Goal: Information Seeking & Learning: Check status

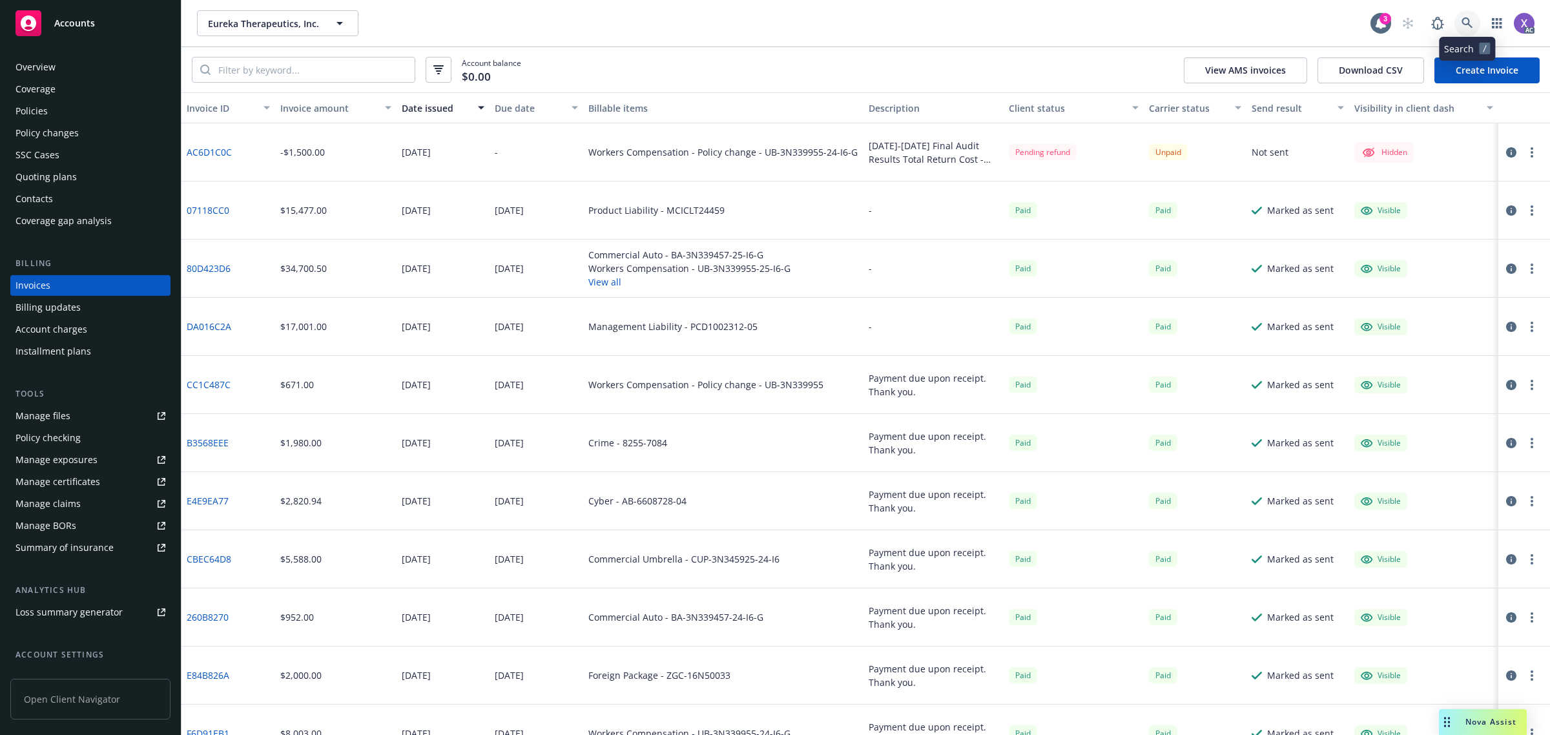
click at [1463, 17] on icon at bounding box center [1467, 23] width 12 height 12
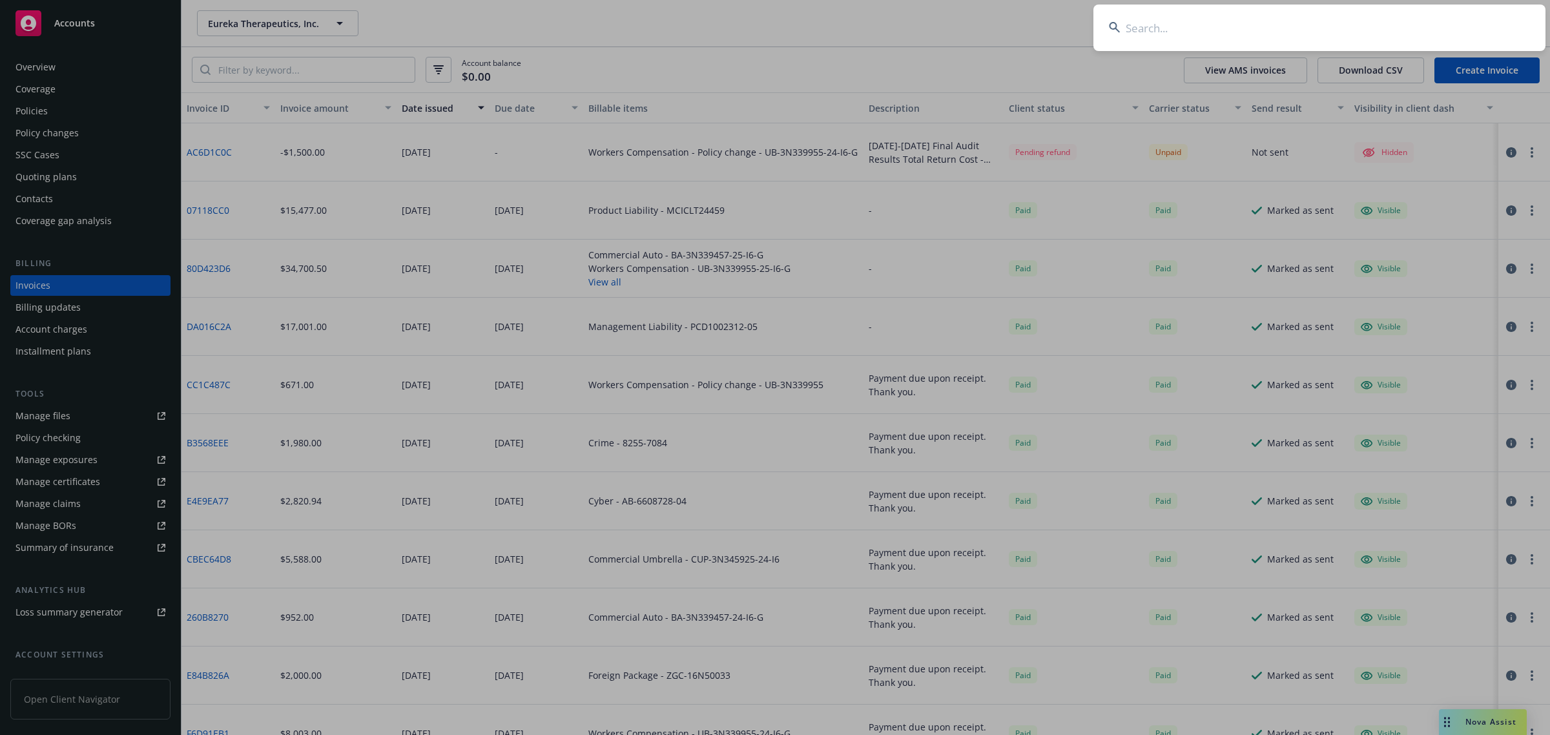
click at [1345, 31] on input at bounding box center [1319, 28] width 452 height 46
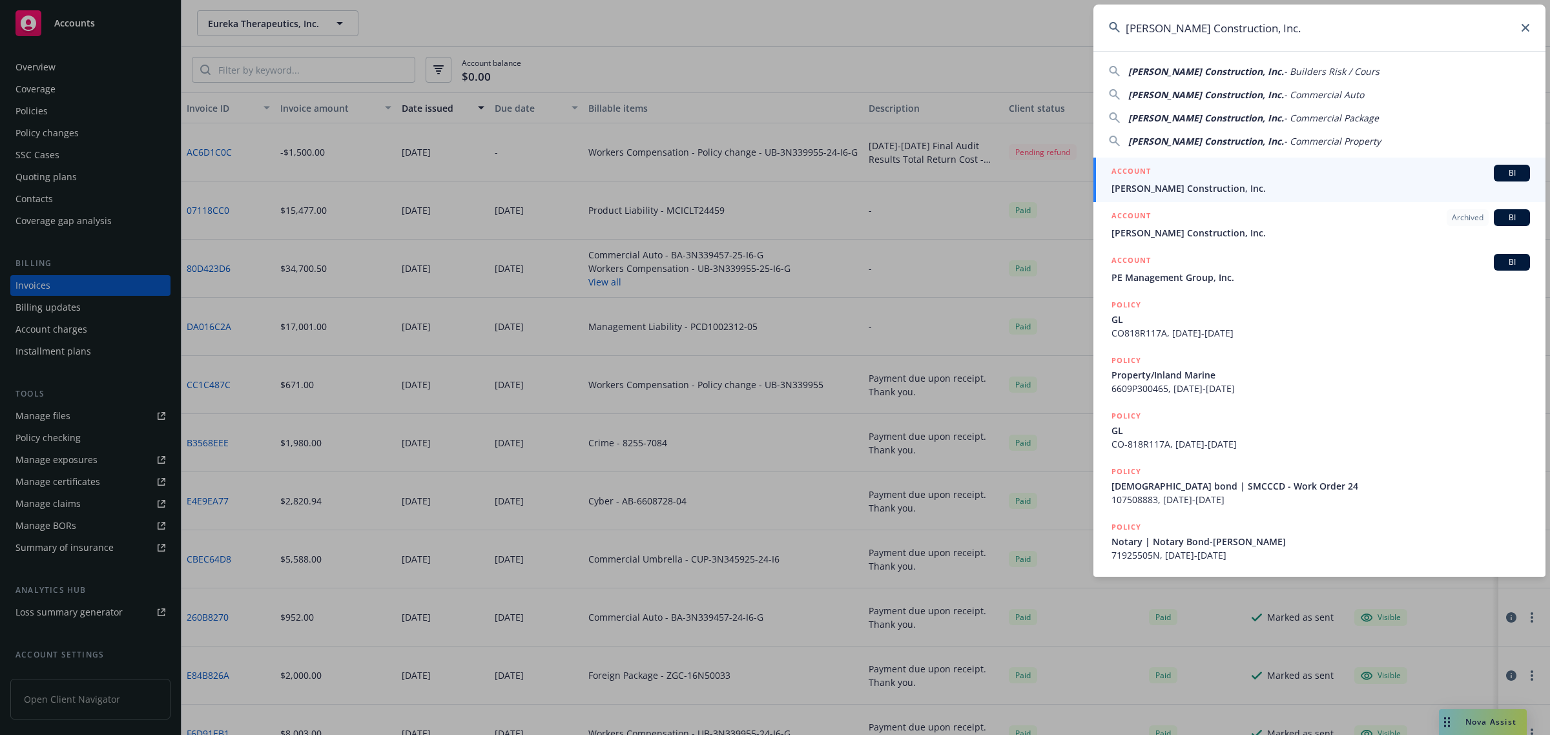
type input "Coulter Construction, Inc."
click at [1211, 195] on link "ACCOUNT BI Coulter Construction, Inc." at bounding box center [1319, 180] width 452 height 45
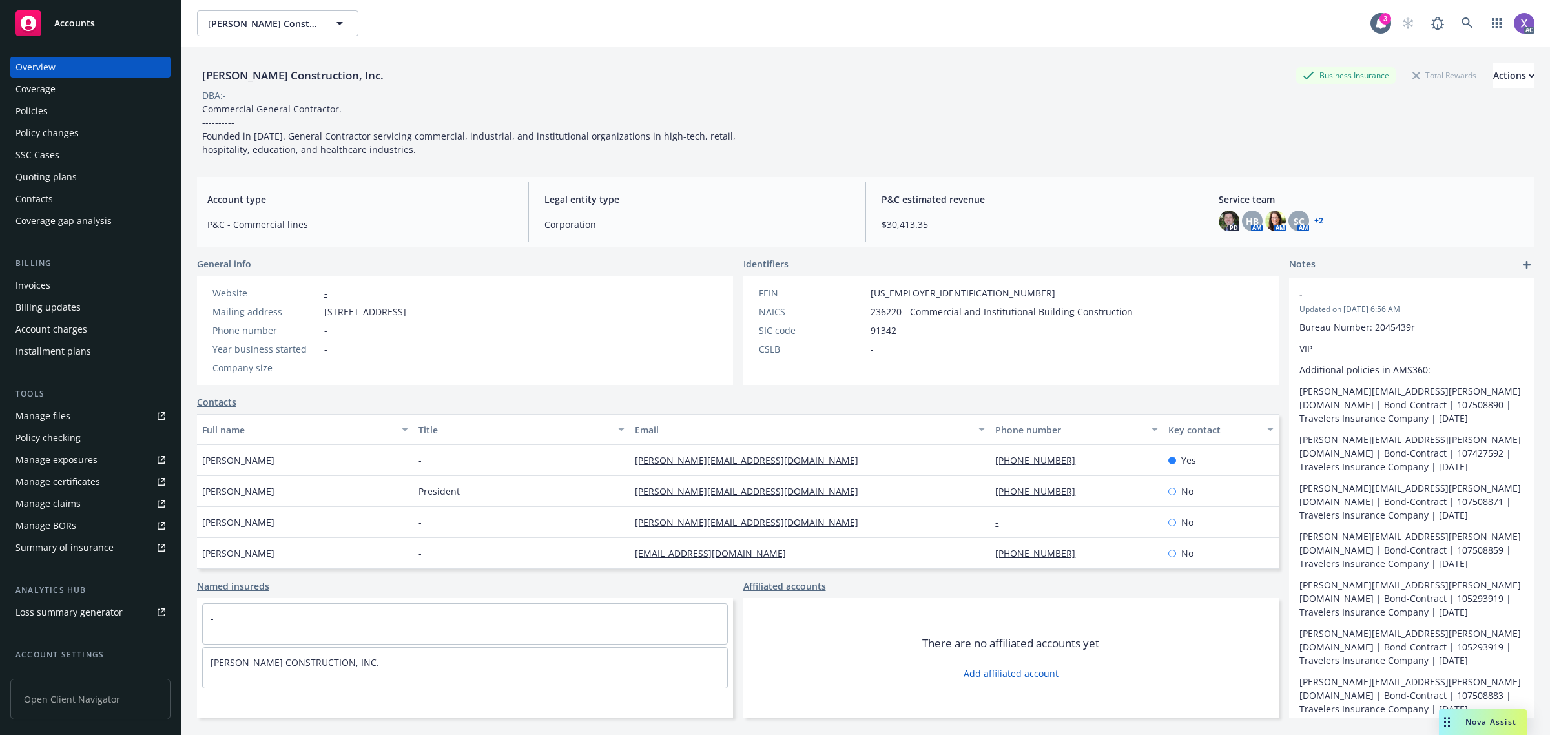
click at [32, 278] on div "Invoices" at bounding box center [32, 285] width 35 height 21
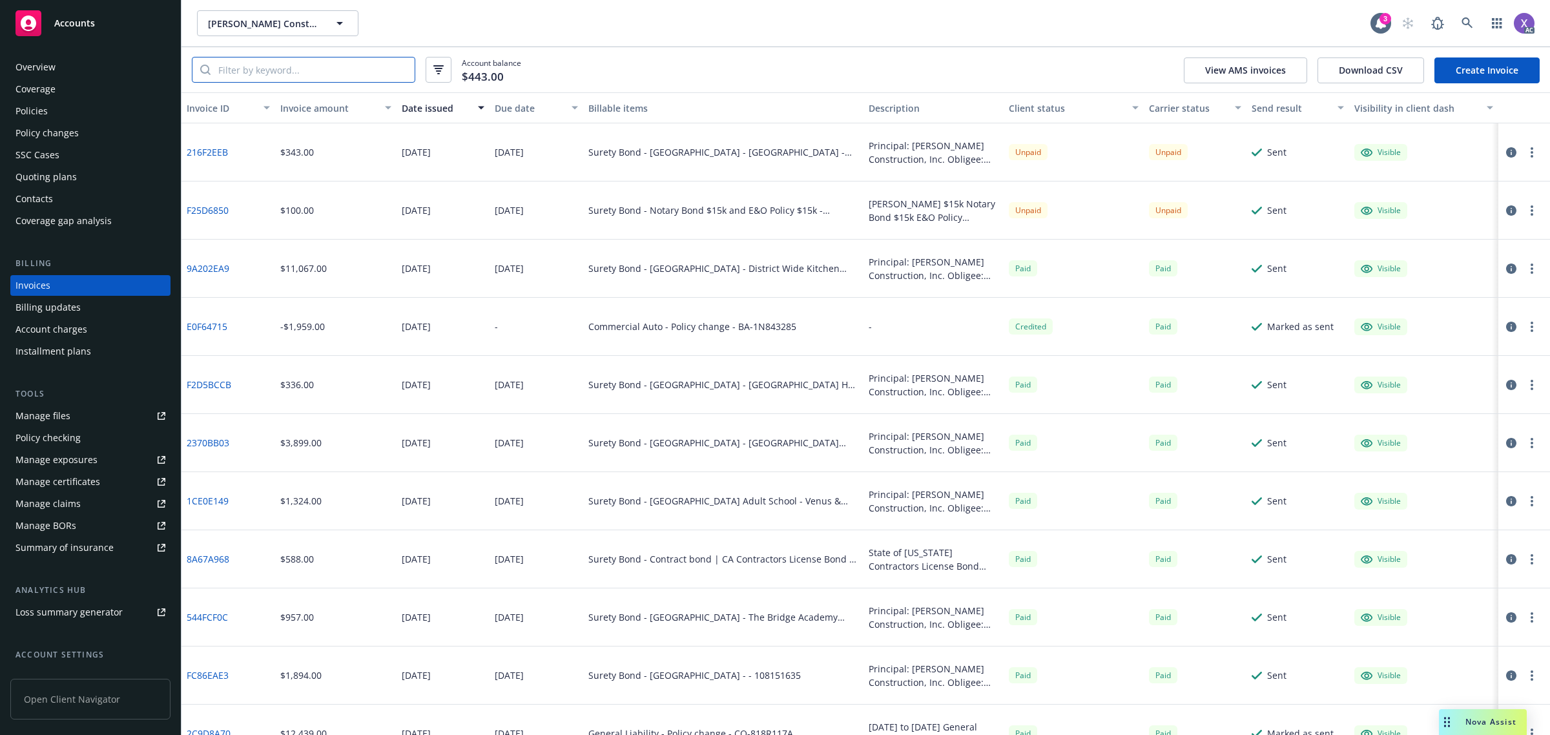
click at [309, 75] on input "search" at bounding box center [312, 69] width 204 height 25
paste input "904B68F9"
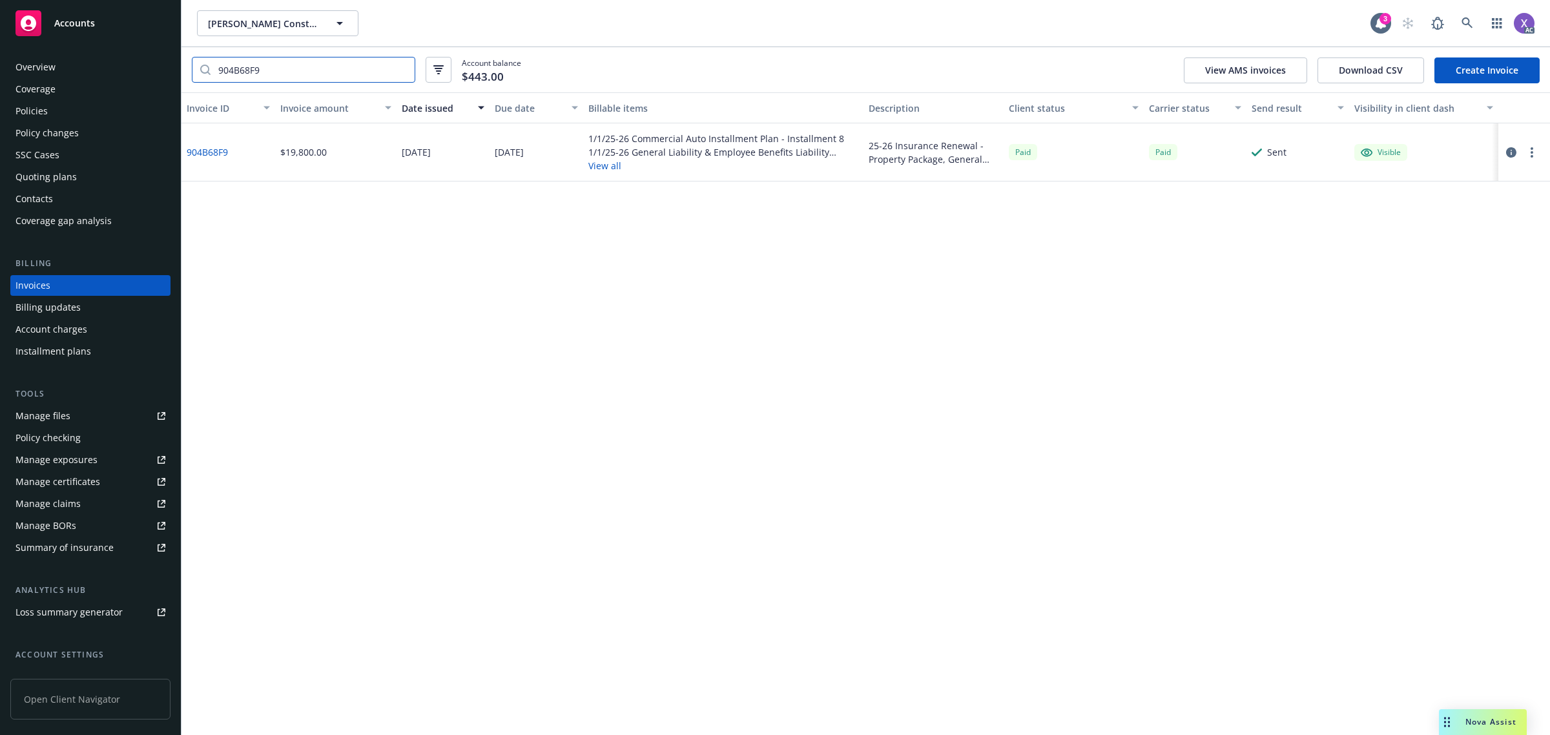
type input "904B68F9"
click at [221, 150] on link "904B68F9" at bounding box center [207, 152] width 41 height 14
drag, startPoint x: 281, startPoint y: 75, endPoint x: -6, endPoint y: 108, distance: 289.2
click at [0, 108] on html "Accounts Overview Coverage Policies Policy changes SSC Cases Quoting plans Cont…" at bounding box center [775, 367] width 1550 height 735
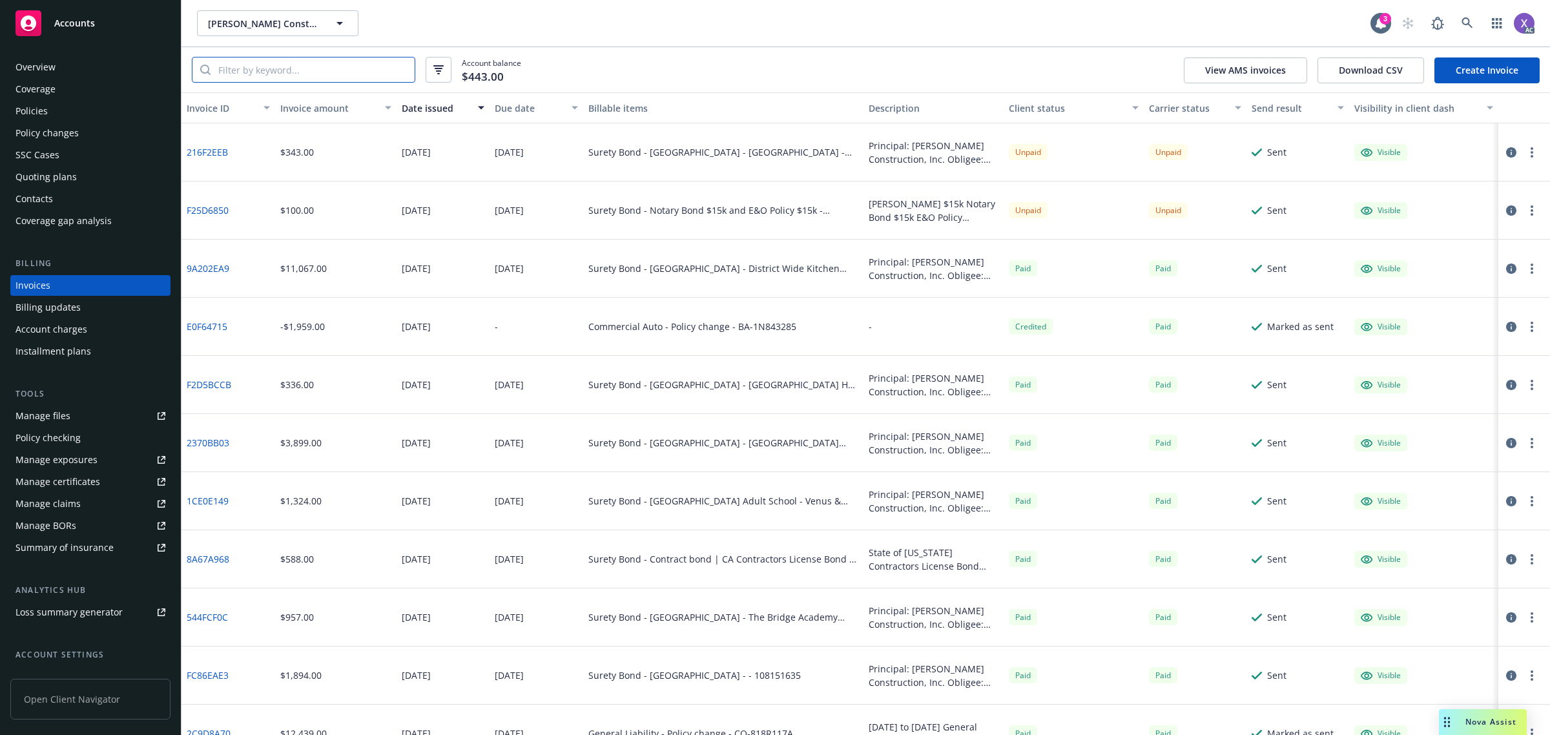
click at [273, 75] on input "search" at bounding box center [312, 69] width 204 height 25
paste input "A3E4E357"
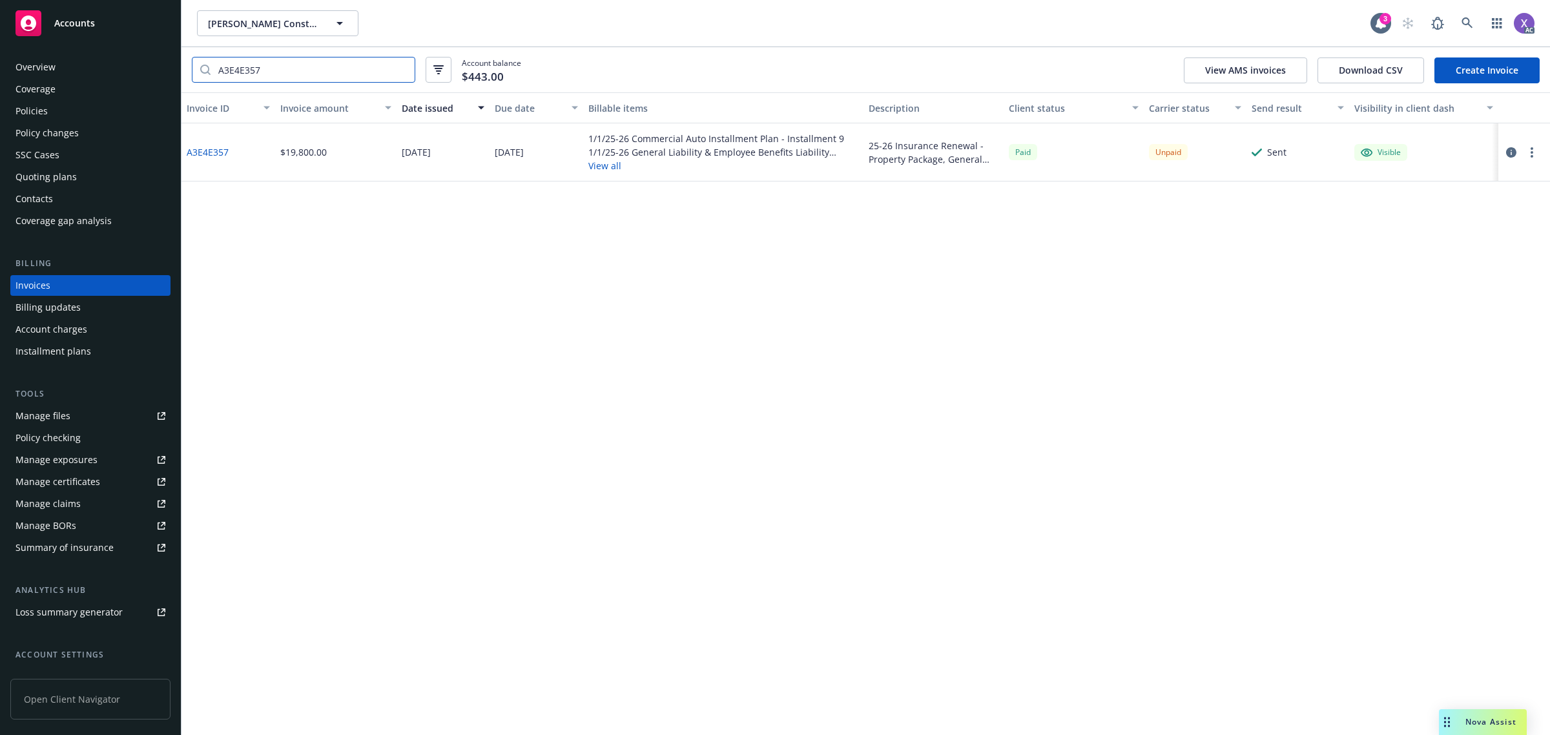
type input "A3E4E357"
click at [208, 153] on link "A3E4E357" at bounding box center [208, 152] width 42 height 14
click at [39, 113] on div "Policies" at bounding box center [31, 111] width 32 height 21
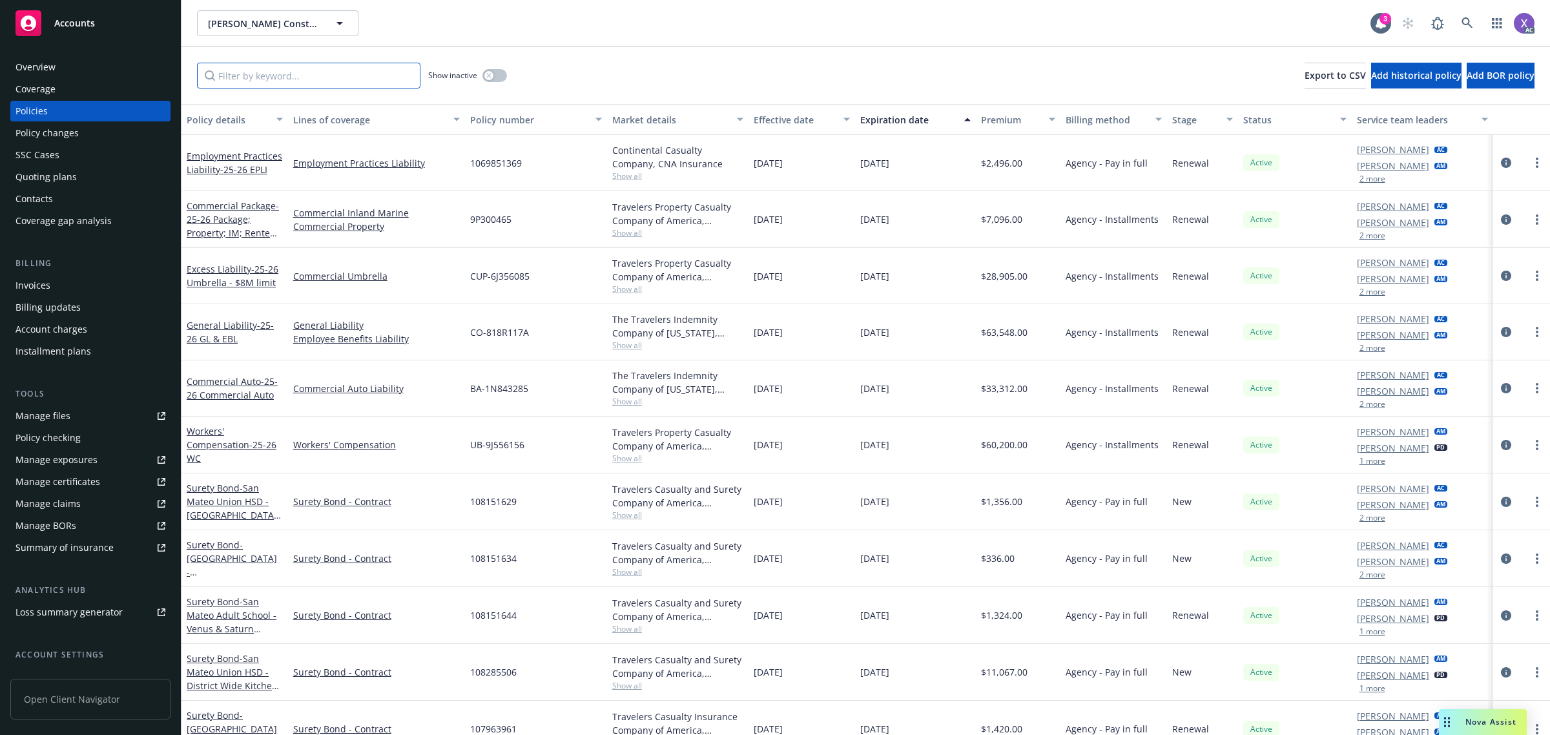
click at [307, 79] on input "Filter by keyword..." at bounding box center [308, 76] width 223 height 26
paste input "BA-1N843285"
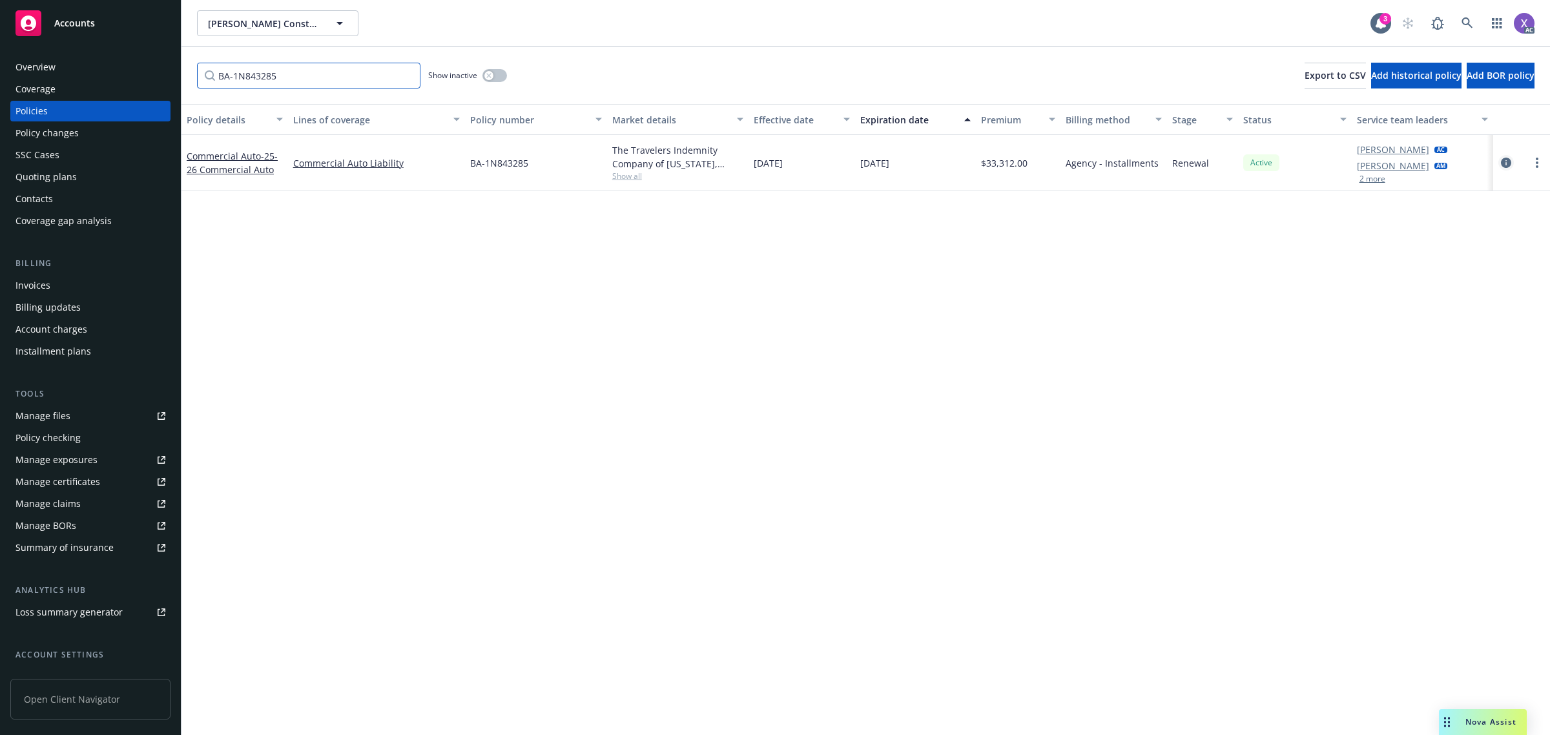
type input "BA-1N843285"
click at [1502, 158] on icon "circleInformation" at bounding box center [1505, 163] width 10 height 10
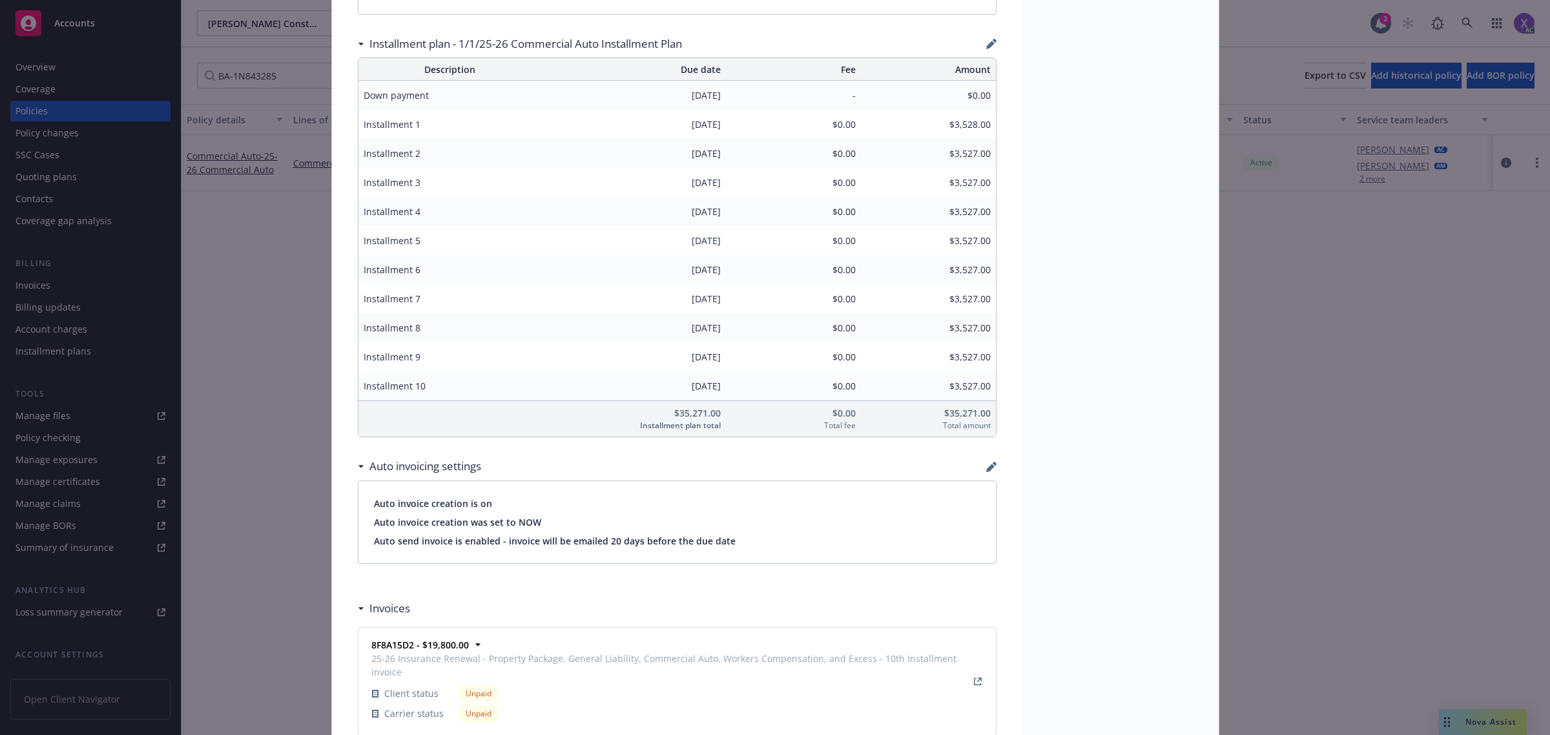
scroll to position [1049, 0]
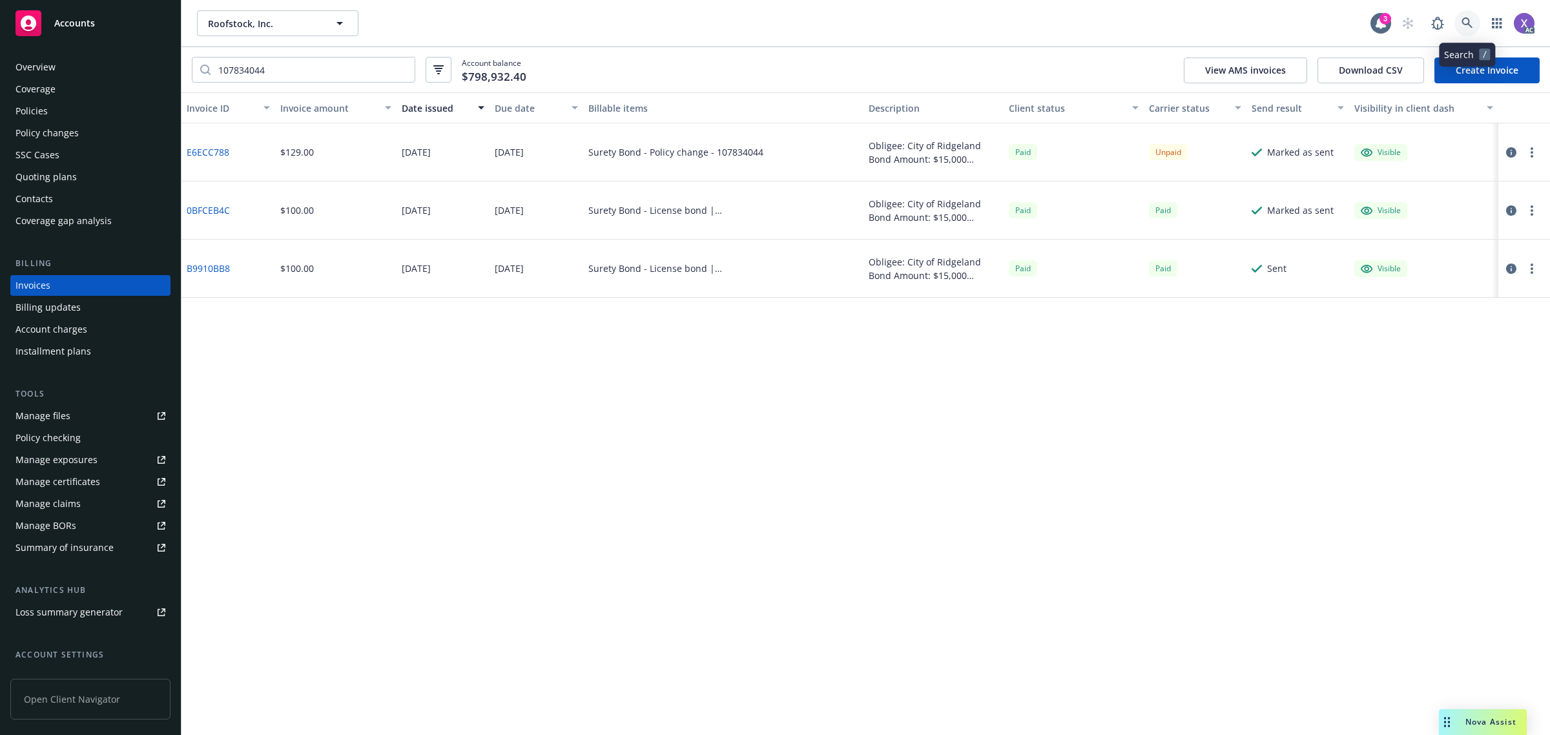
click at [1461, 20] on icon at bounding box center [1467, 23] width 12 height 12
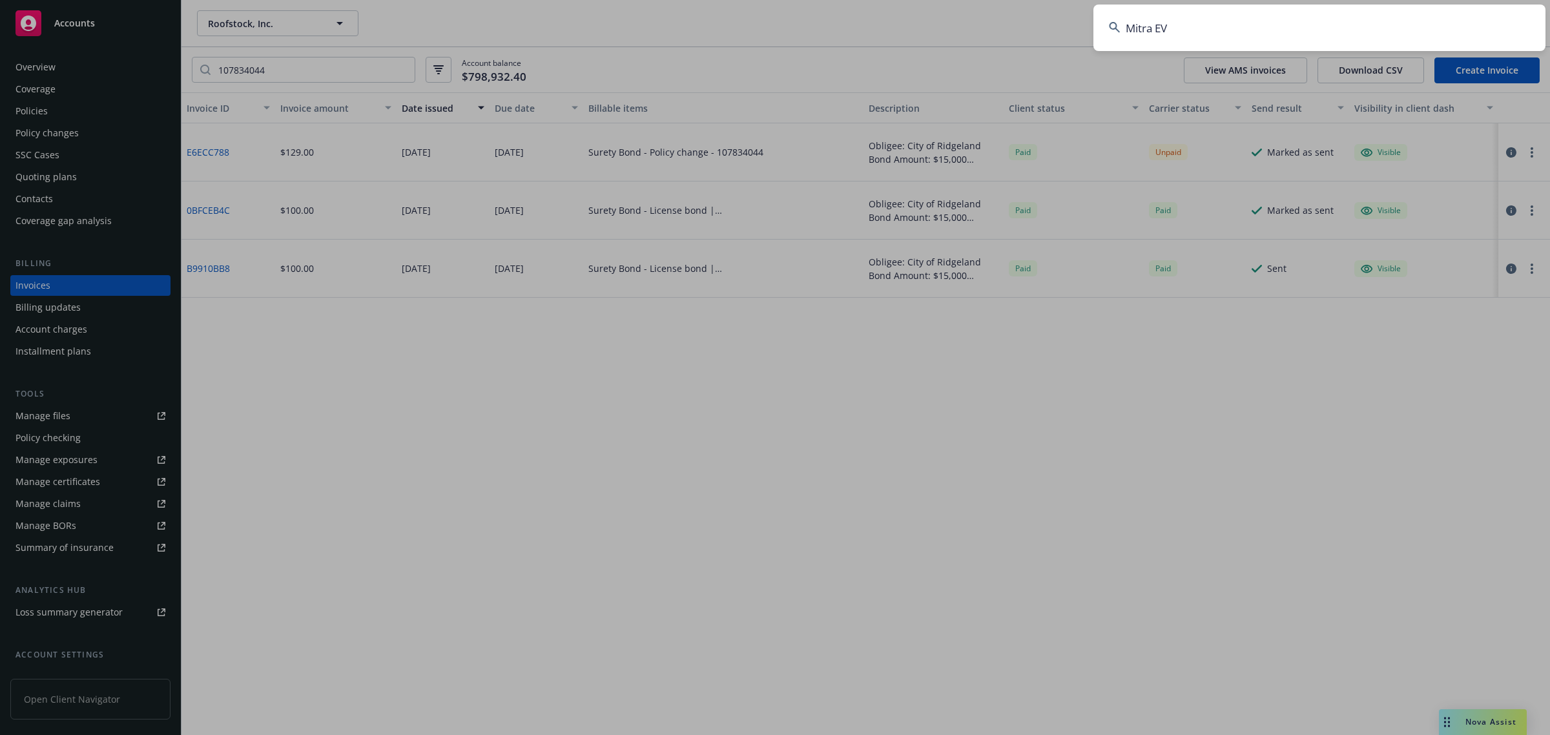
click at [1295, 25] on input "Mitra EV" at bounding box center [1319, 28] width 452 height 46
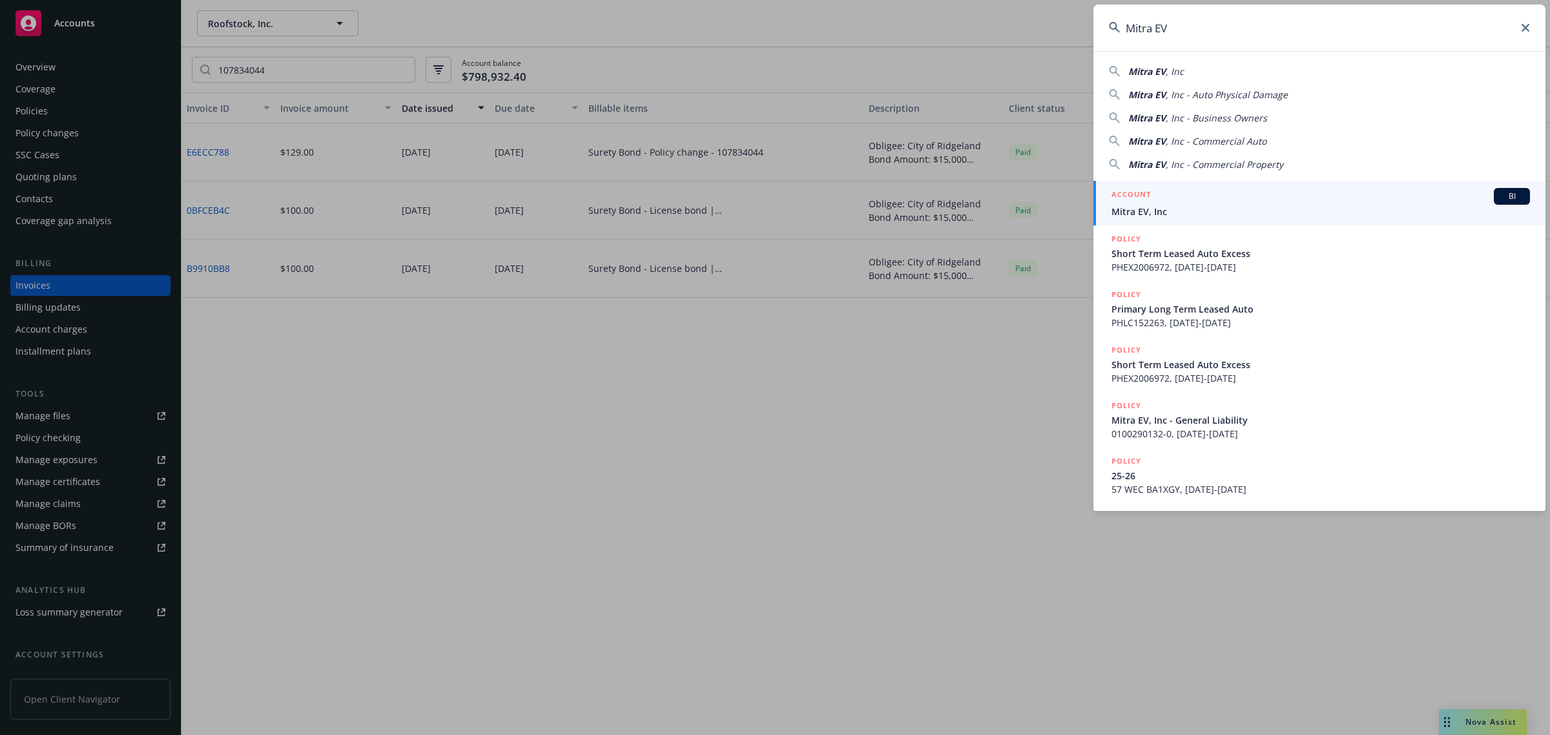
type input "Mitra EV"
click at [1172, 203] on div "ACCOUNT BI" at bounding box center [1320, 196] width 418 height 17
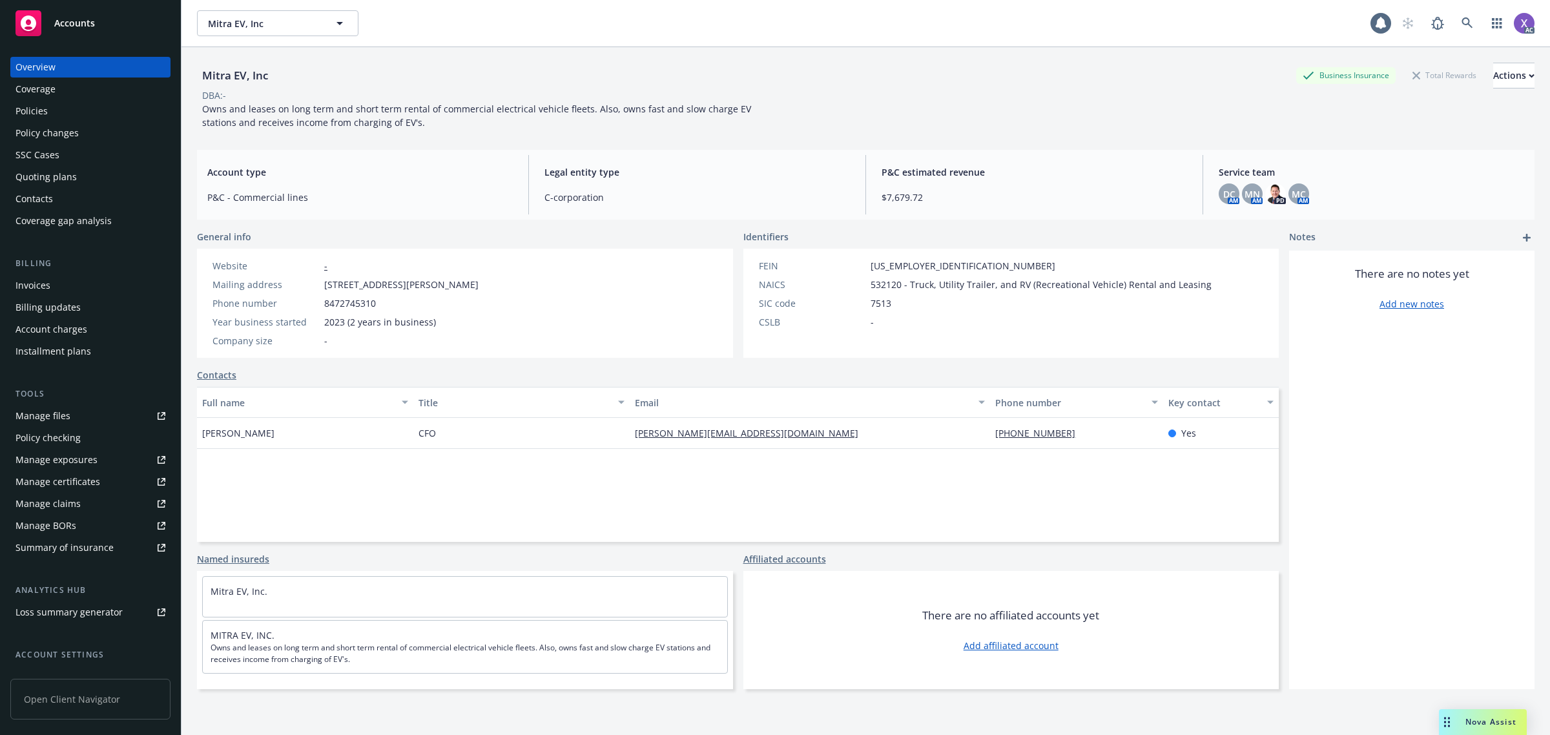
click at [33, 282] on div "Invoices" at bounding box center [32, 285] width 35 height 21
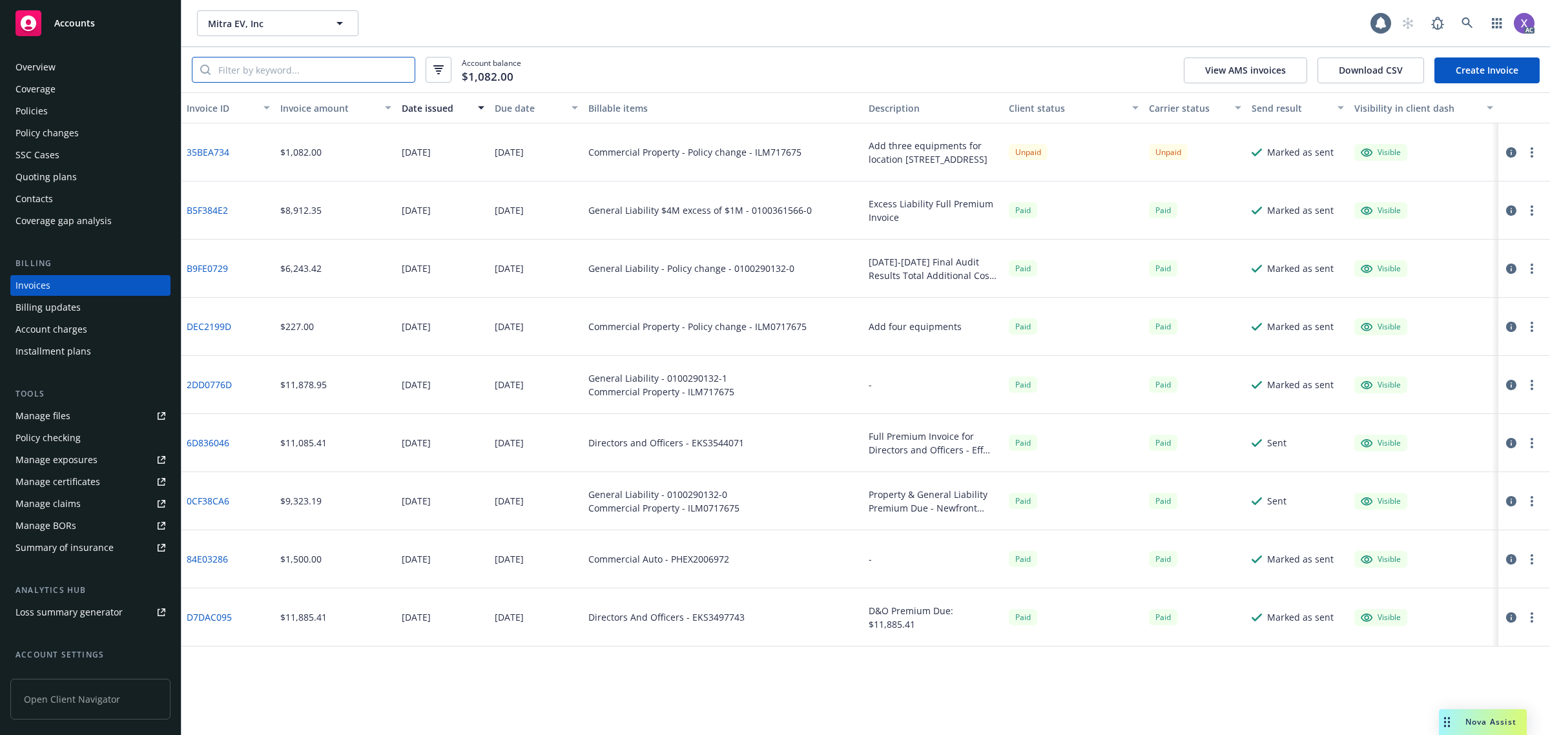
click at [310, 66] on input "search" at bounding box center [312, 69] width 204 height 25
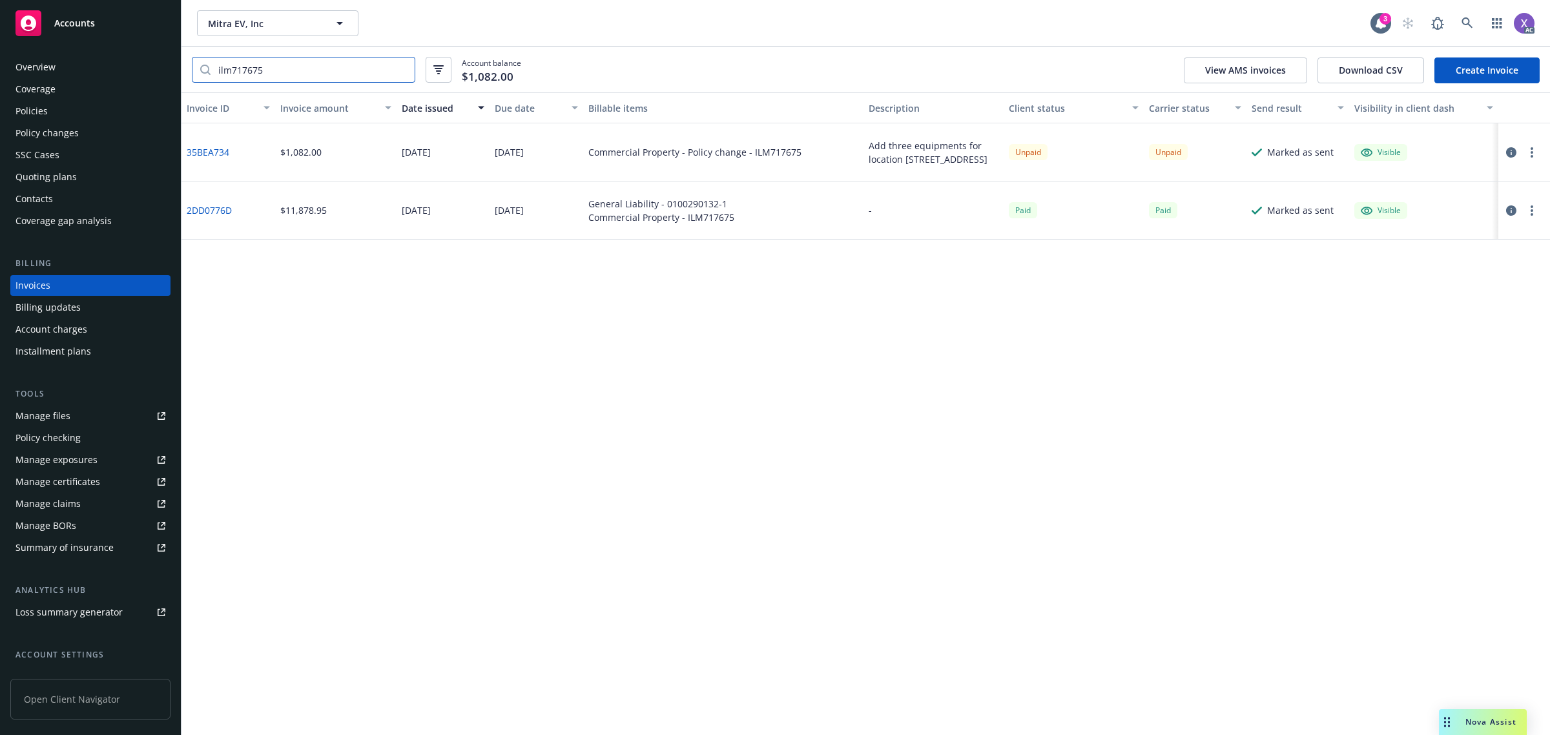
type input "ilm717675"
click at [50, 110] on div "Policies" at bounding box center [90, 111] width 150 height 21
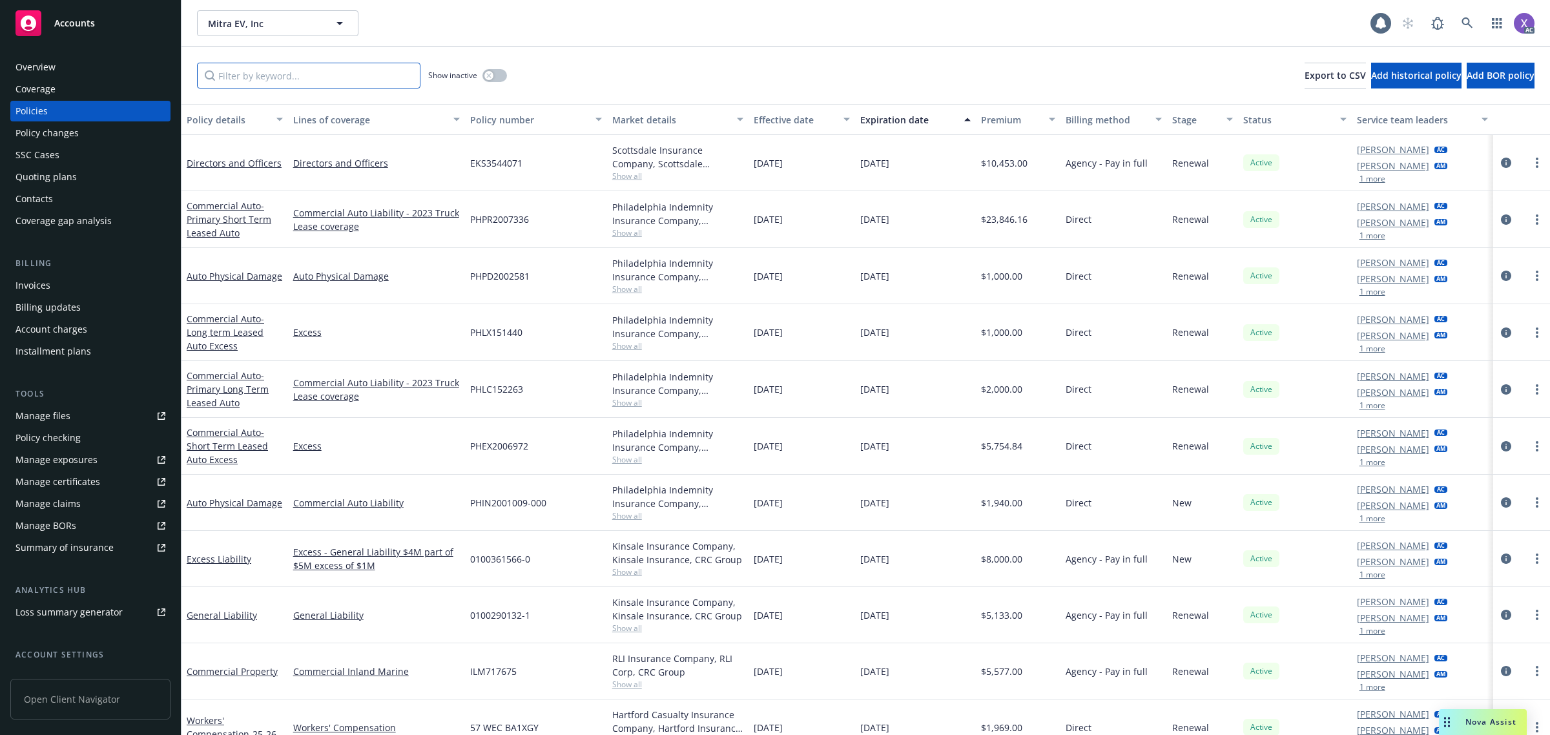
click at [278, 70] on input "Filter by keyword..." at bounding box center [308, 76] width 223 height 26
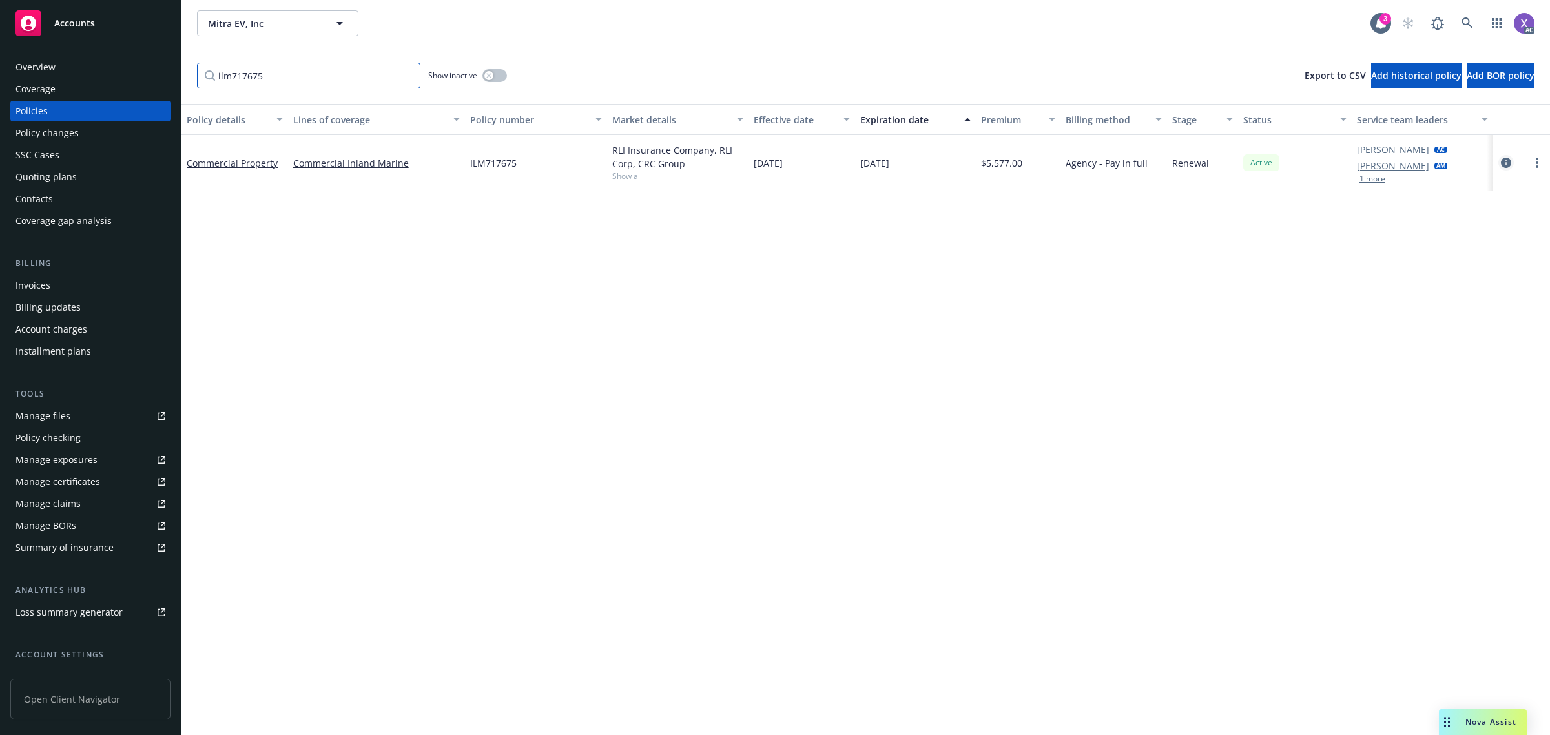
type input "ilm717675"
click at [1510, 158] on icon "circleInformation" at bounding box center [1505, 163] width 10 height 10
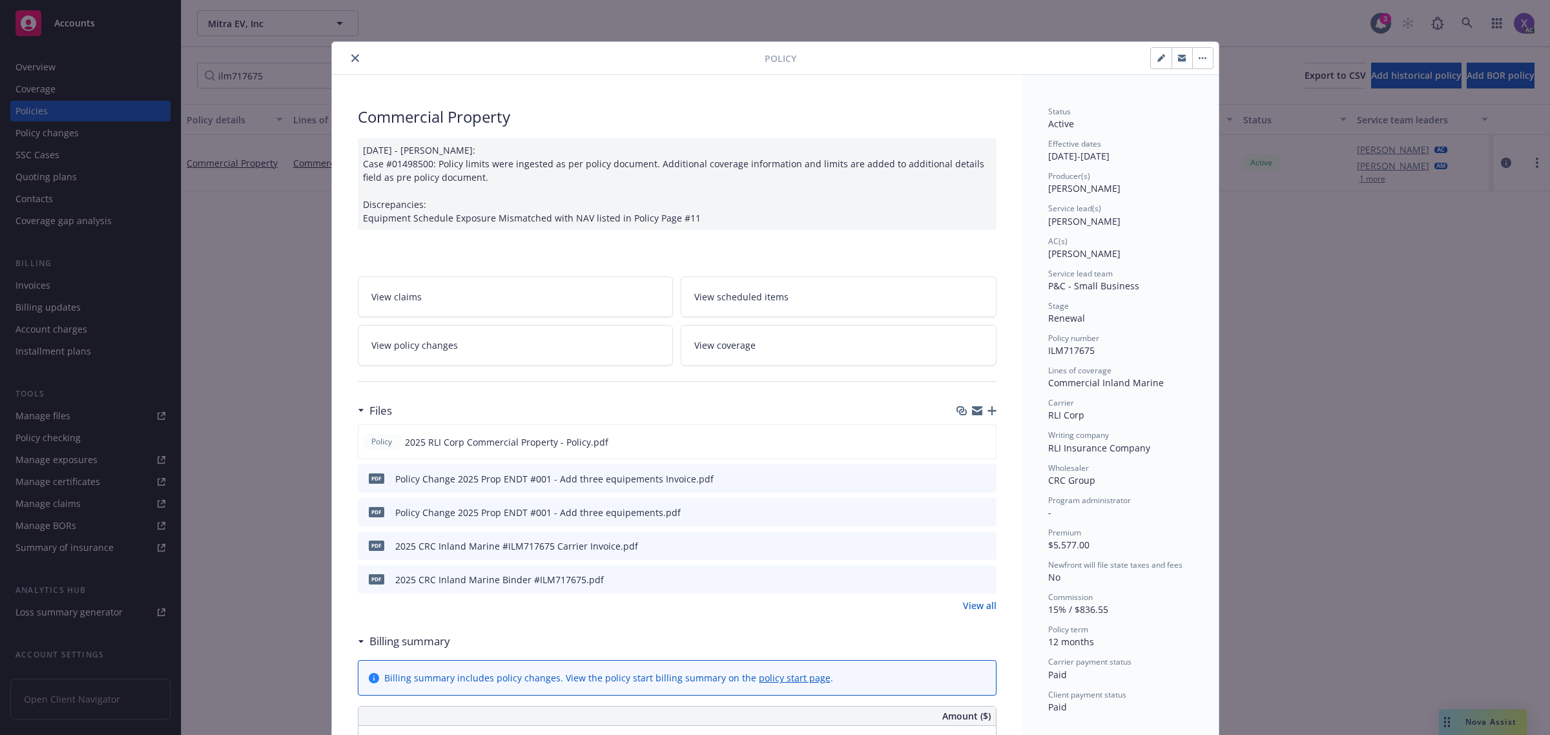
click at [351, 57] on icon "close" at bounding box center [355, 58] width 8 height 8
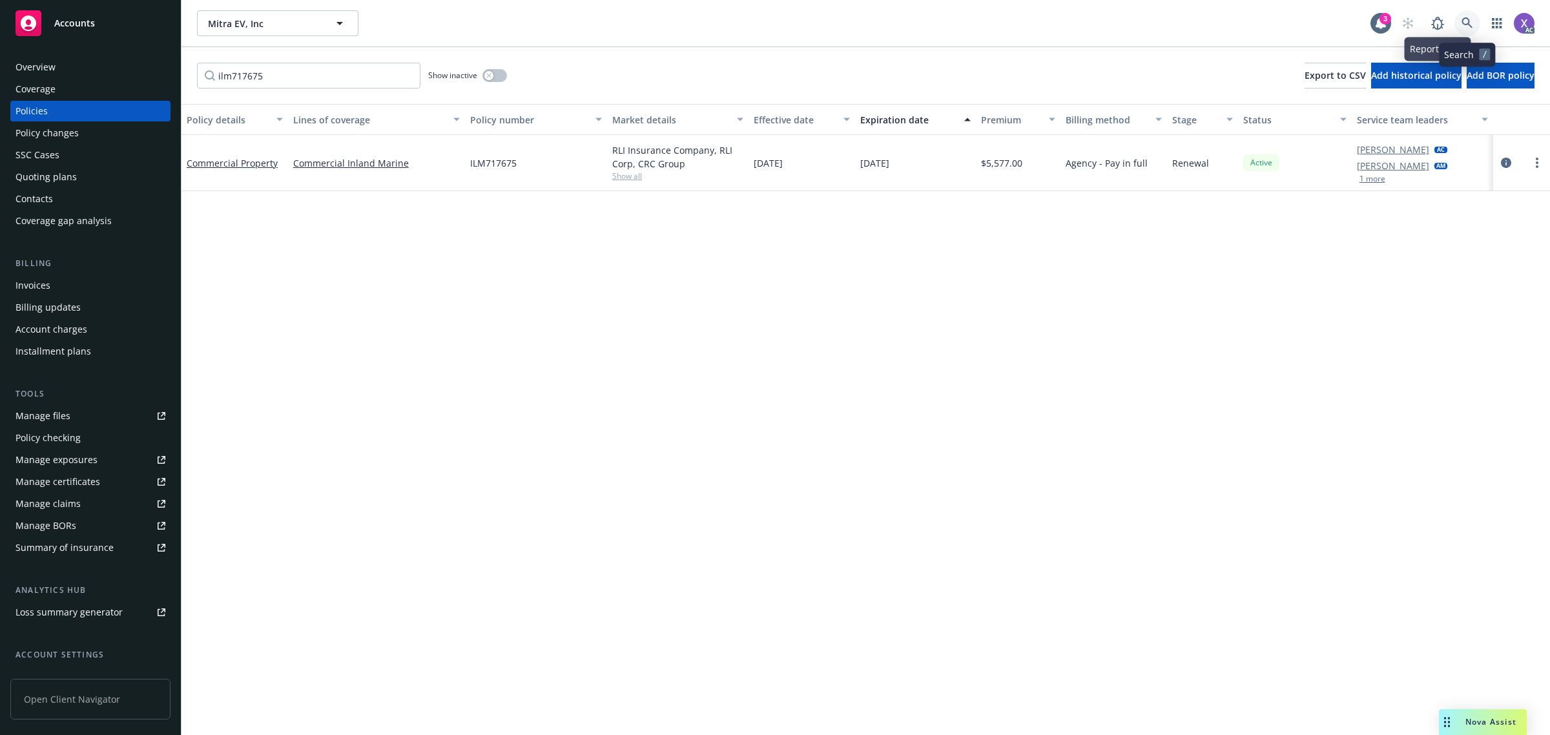
click at [1464, 19] on icon at bounding box center [1467, 23] width 12 height 12
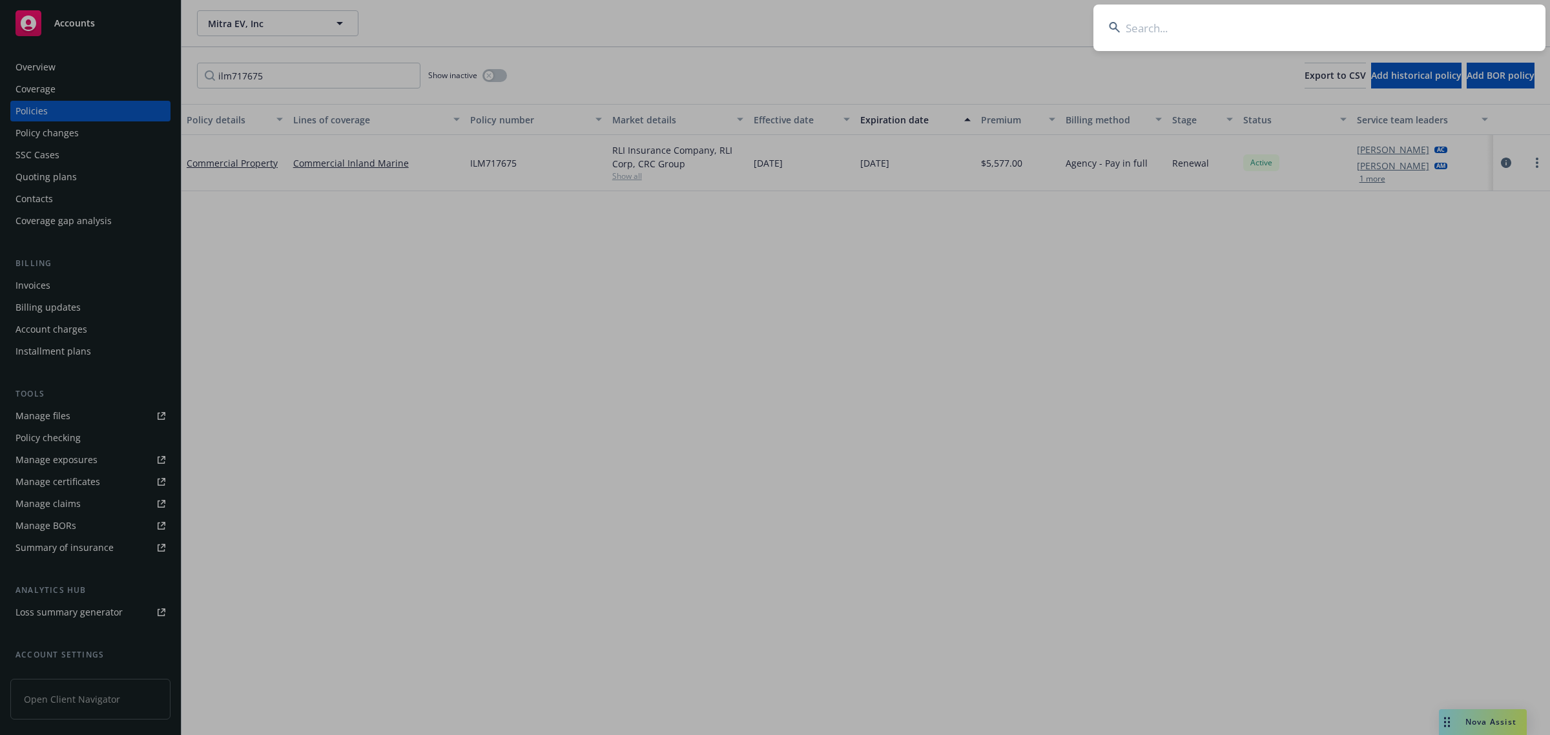
click at [1202, 36] on input at bounding box center [1319, 28] width 452 height 46
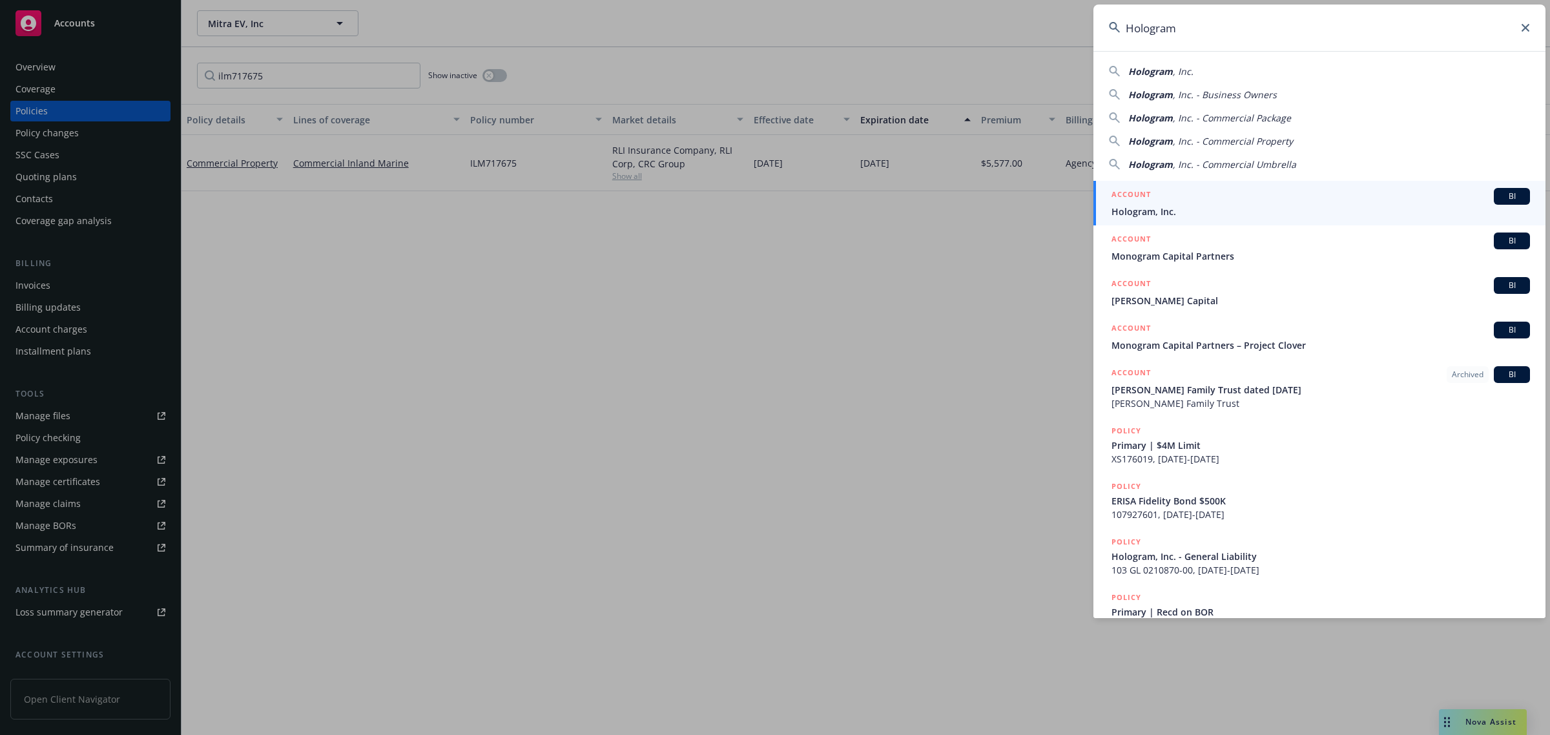
type input "Hologram"
click at [1163, 220] on link "ACCOUNT BI Hologram, Inc." at bounding box center [1319, 203] width 452 height 45
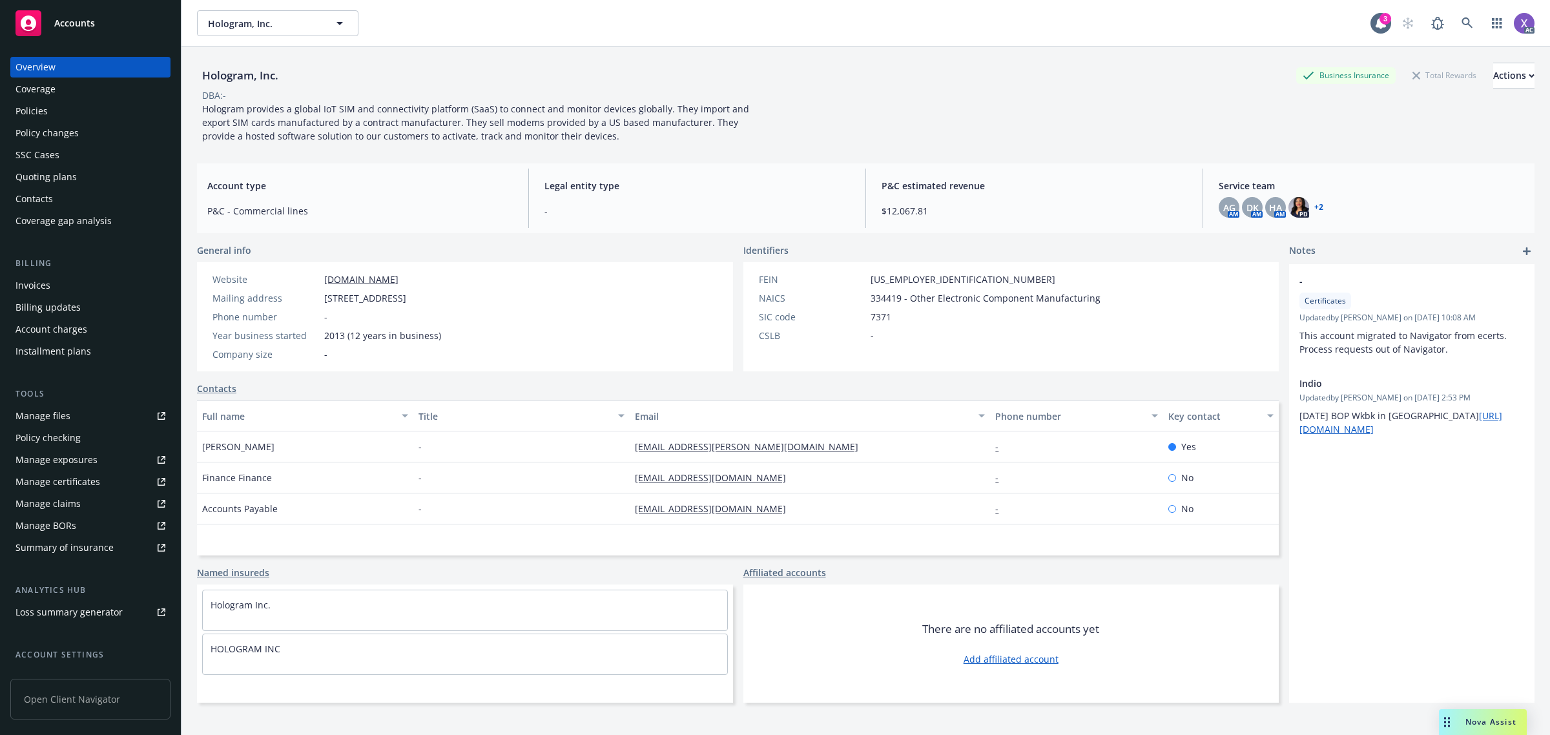
click at [52, 278] on div "Invoices" at bounding box center [90, 285] width 150 height 21
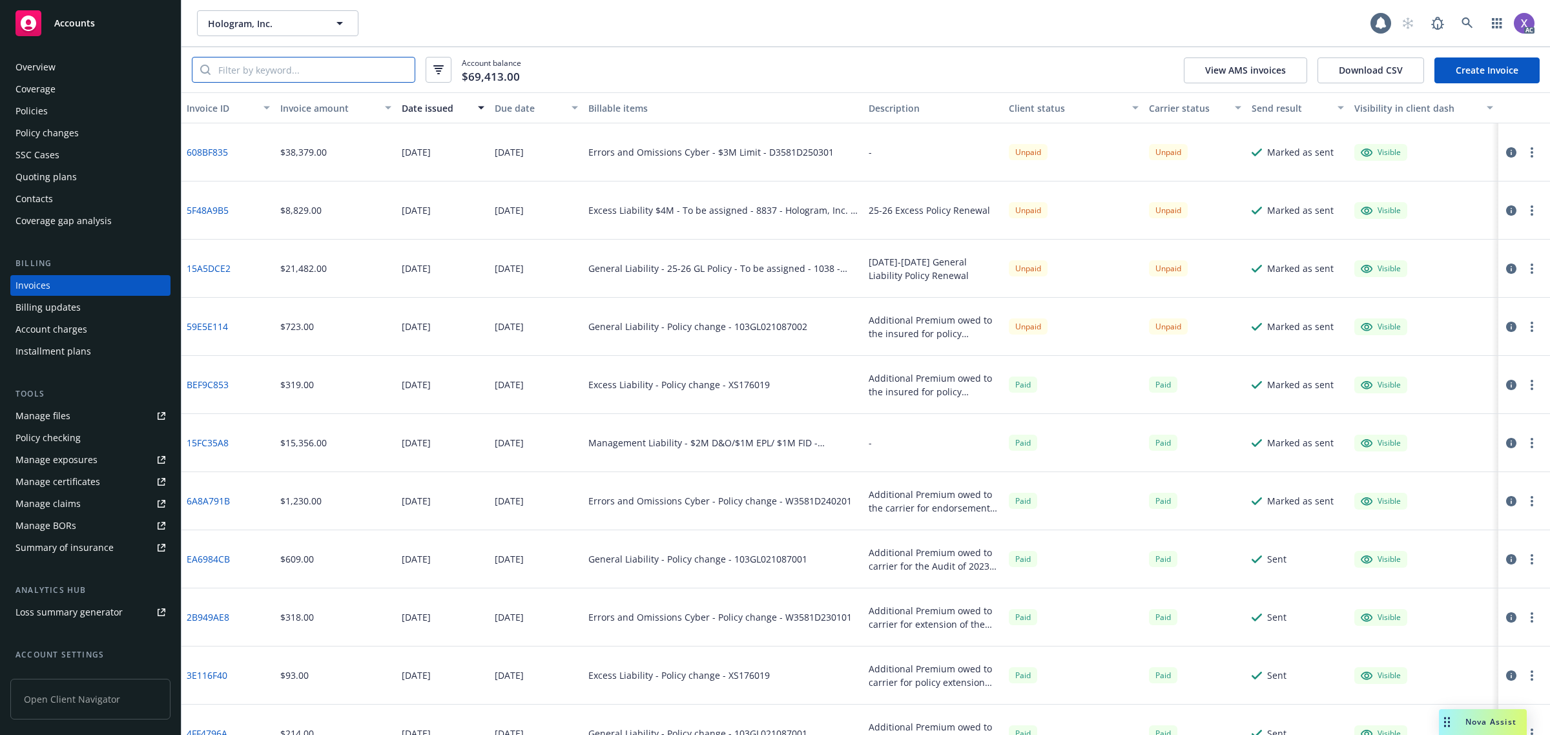
click at [255, 76] on input "search" at bounding box center [312, 69] width 204 height 25
paste input "103GL0"
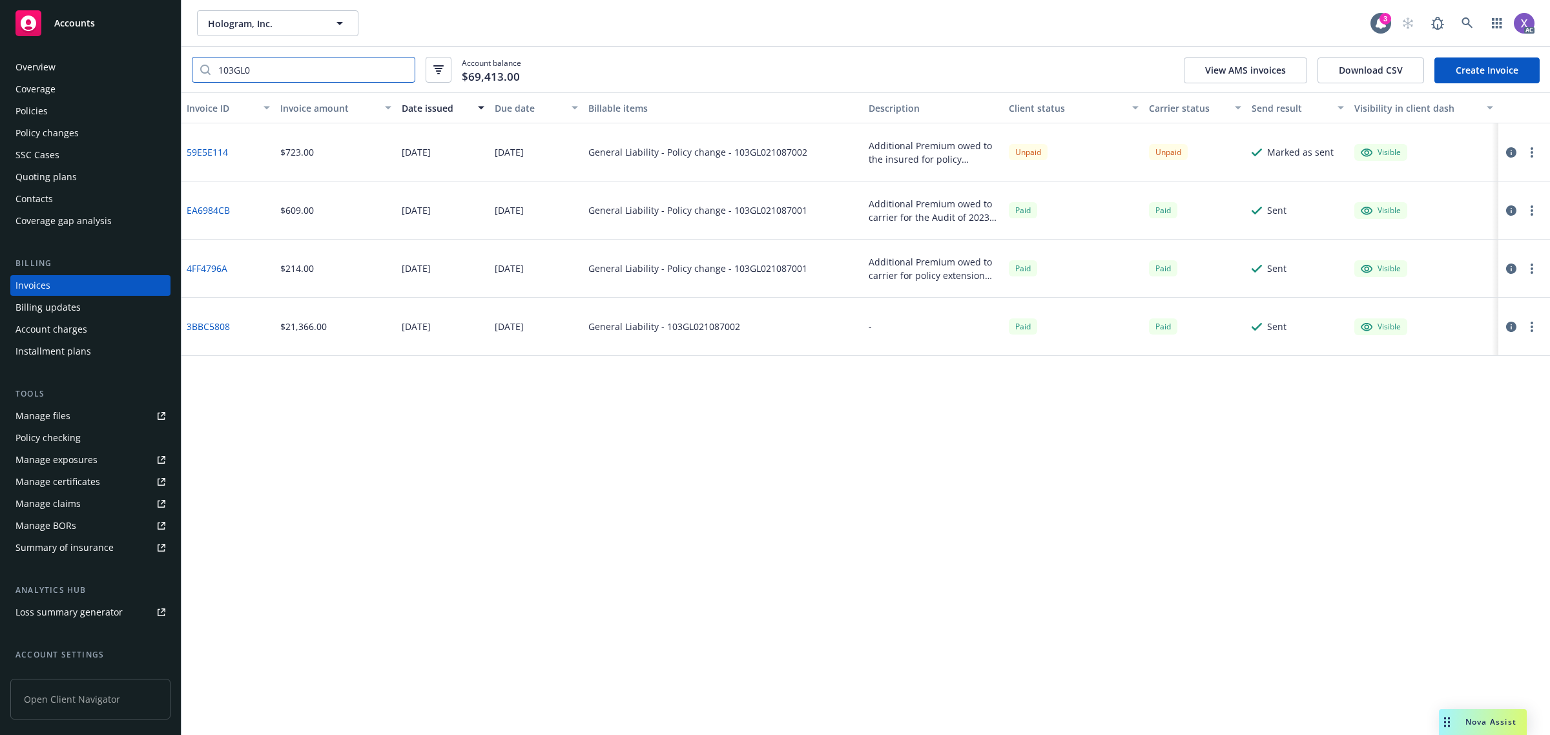
type input "103GL0"
click at [37, 111] on div "Policies" at bounding box center [31, 111] width 32 height 21
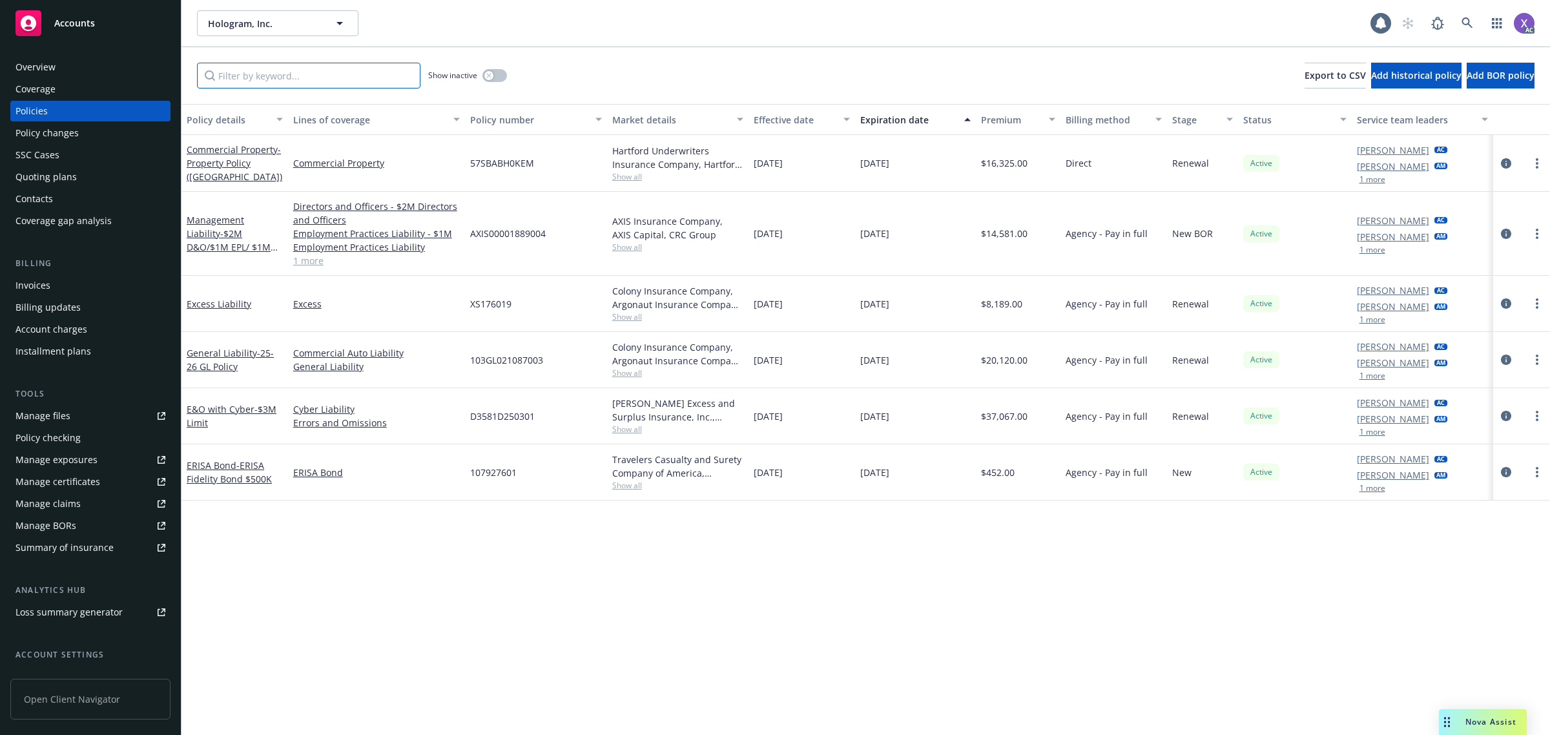
click at [245, 76] on input "Filter by keyword..." at bounding box center [308, 76] width 223 height 26
paste input "103GL0"
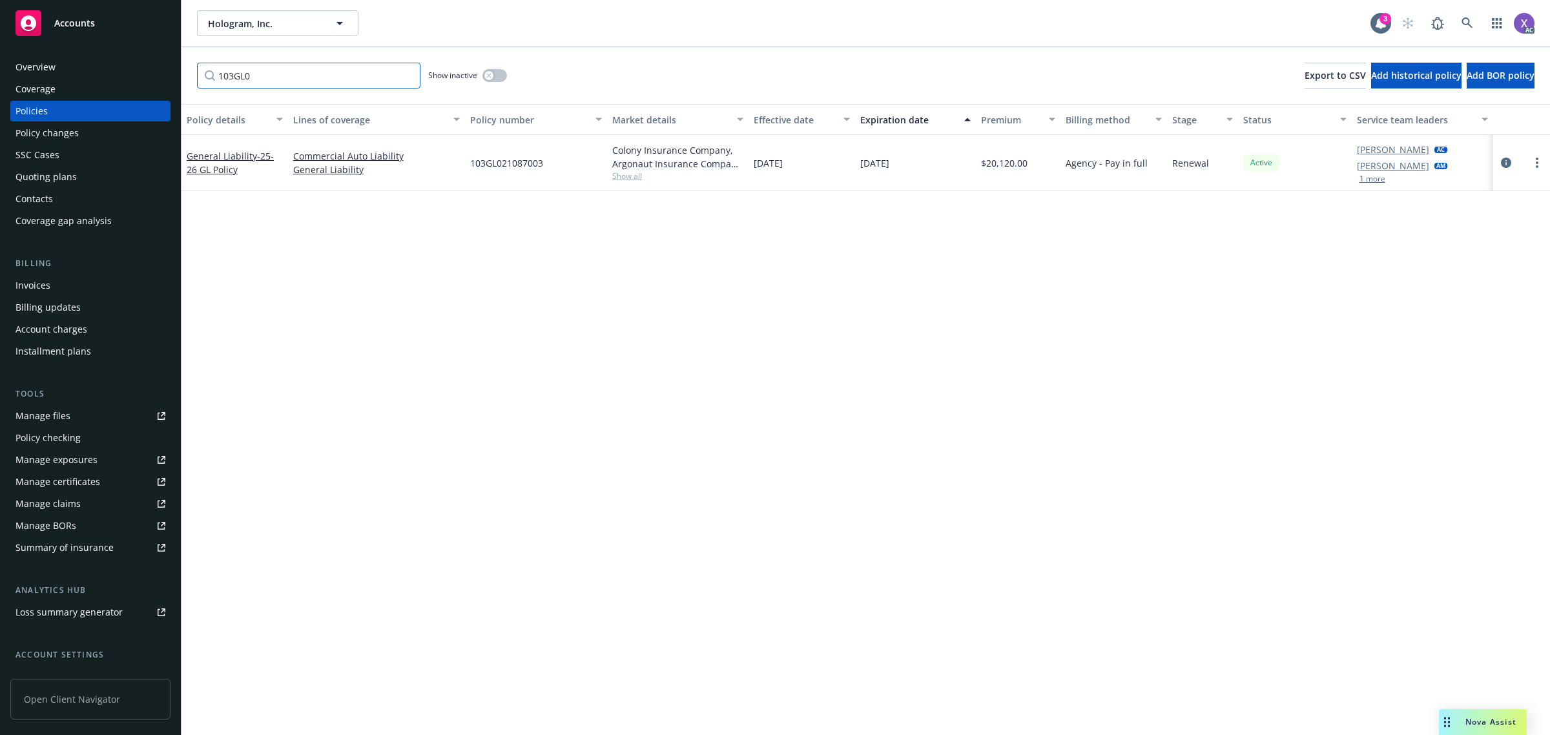
type input "103GL0"
click at [1463, 21] on icon at bounding box center [1467, 23] width 12 height 12
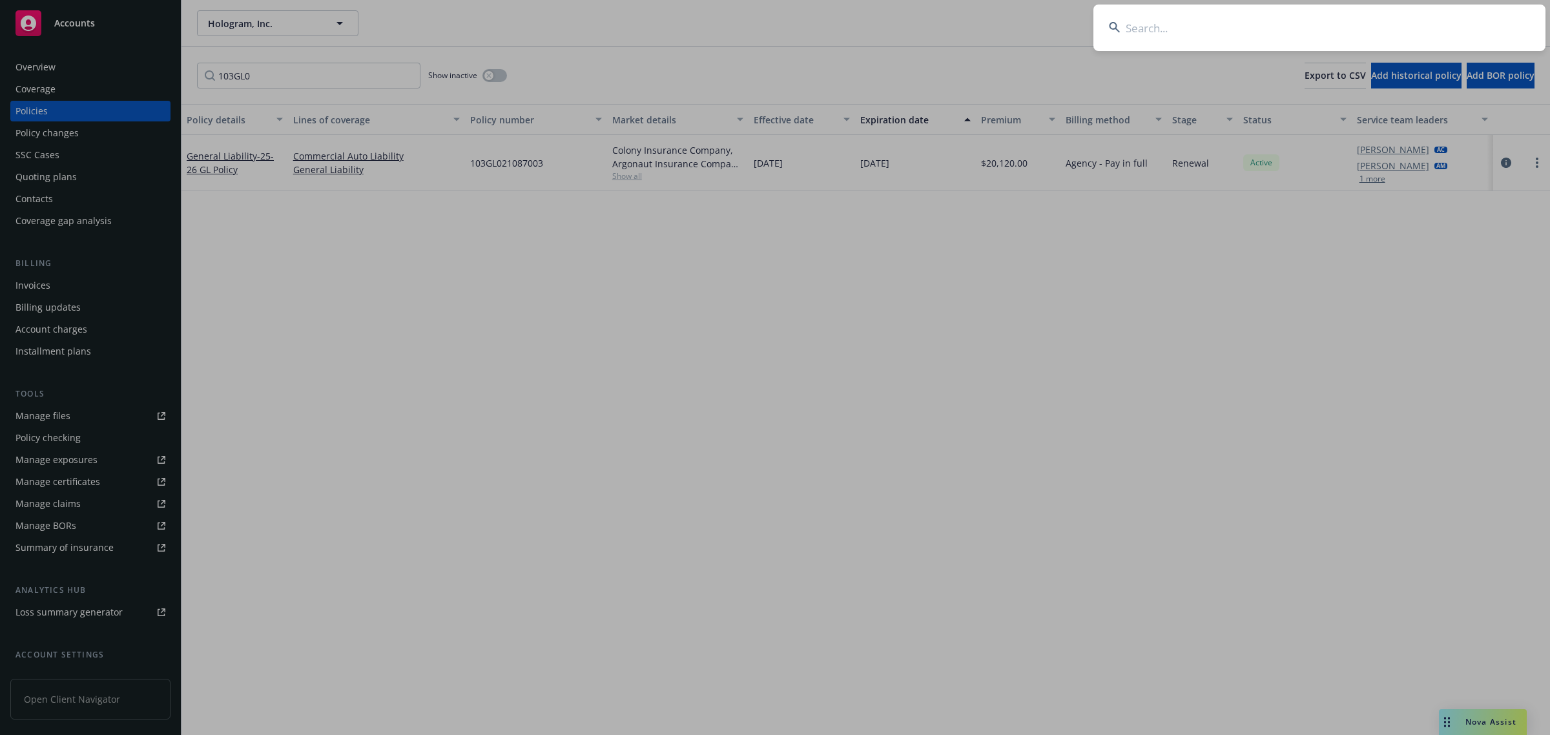
click at [1228, 26] on input at bounding box center [1319, 28] width 452 height 46
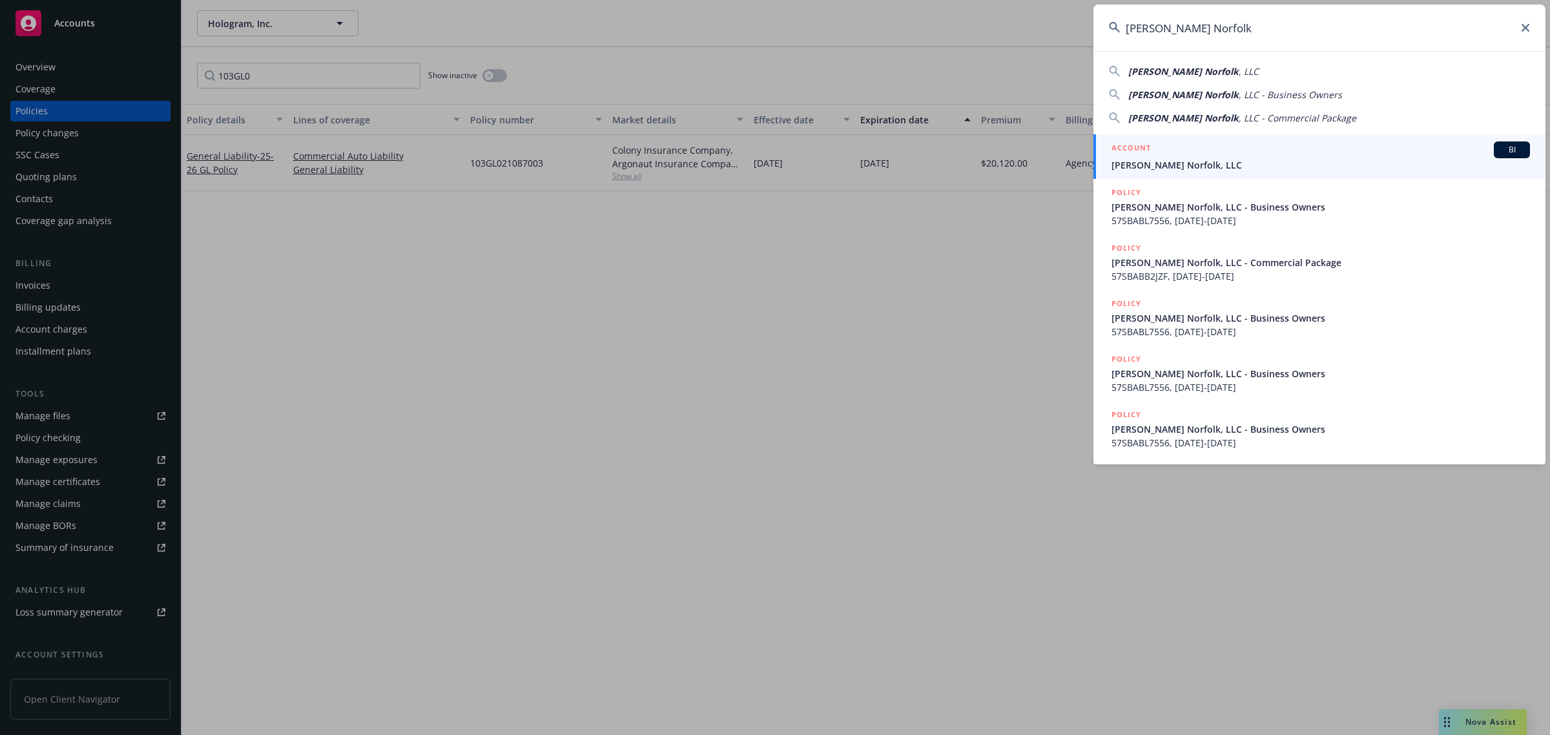
type input "[PERSON_NAME] Norfolk"
click at [1183, 170] on span "[PERSON_NAME] Norfolk, LLC" at bounding box center [1320, 165] width 418 height 14
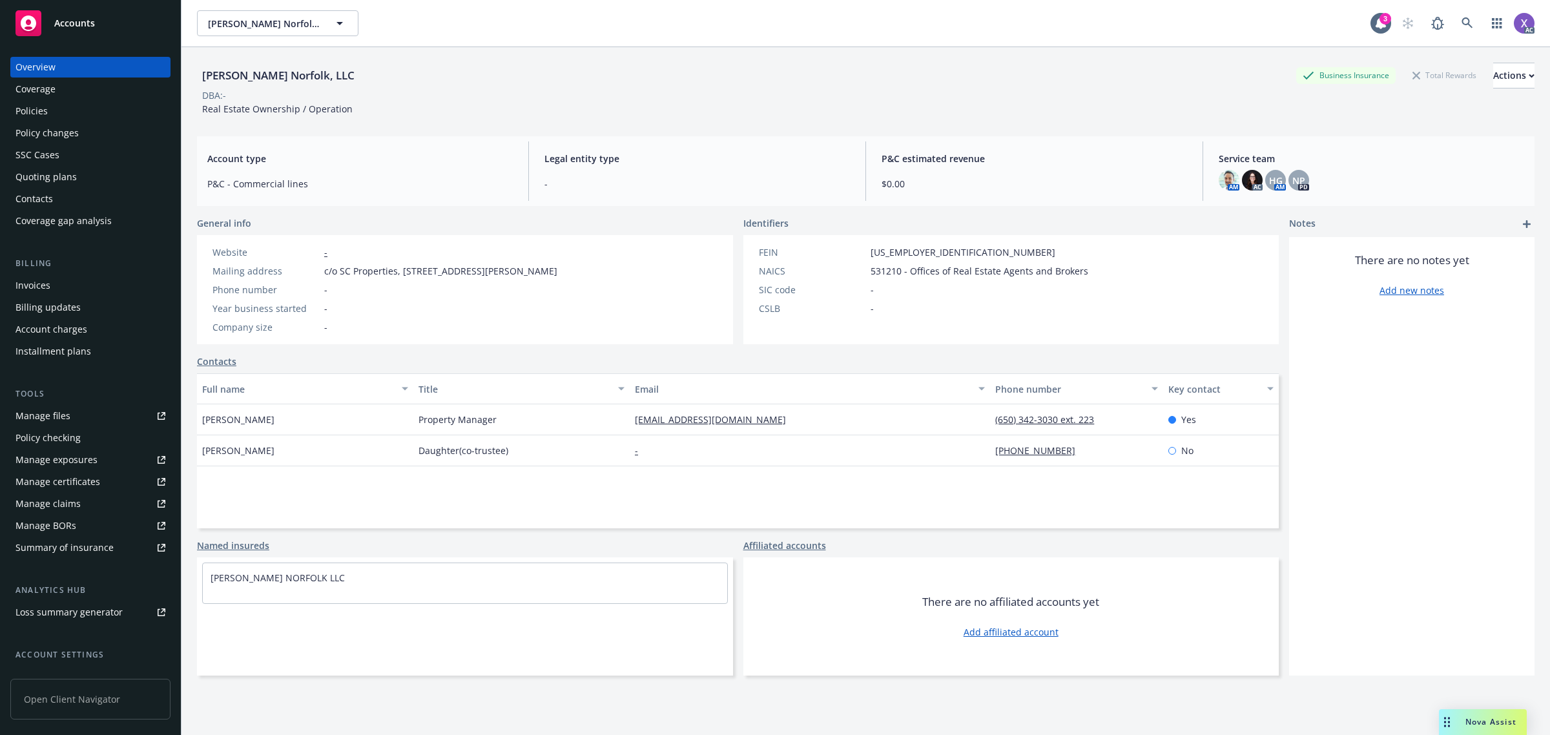
click at [30, 288] on div "Invoices" at bounding box center [32, 285] width 35 height 21
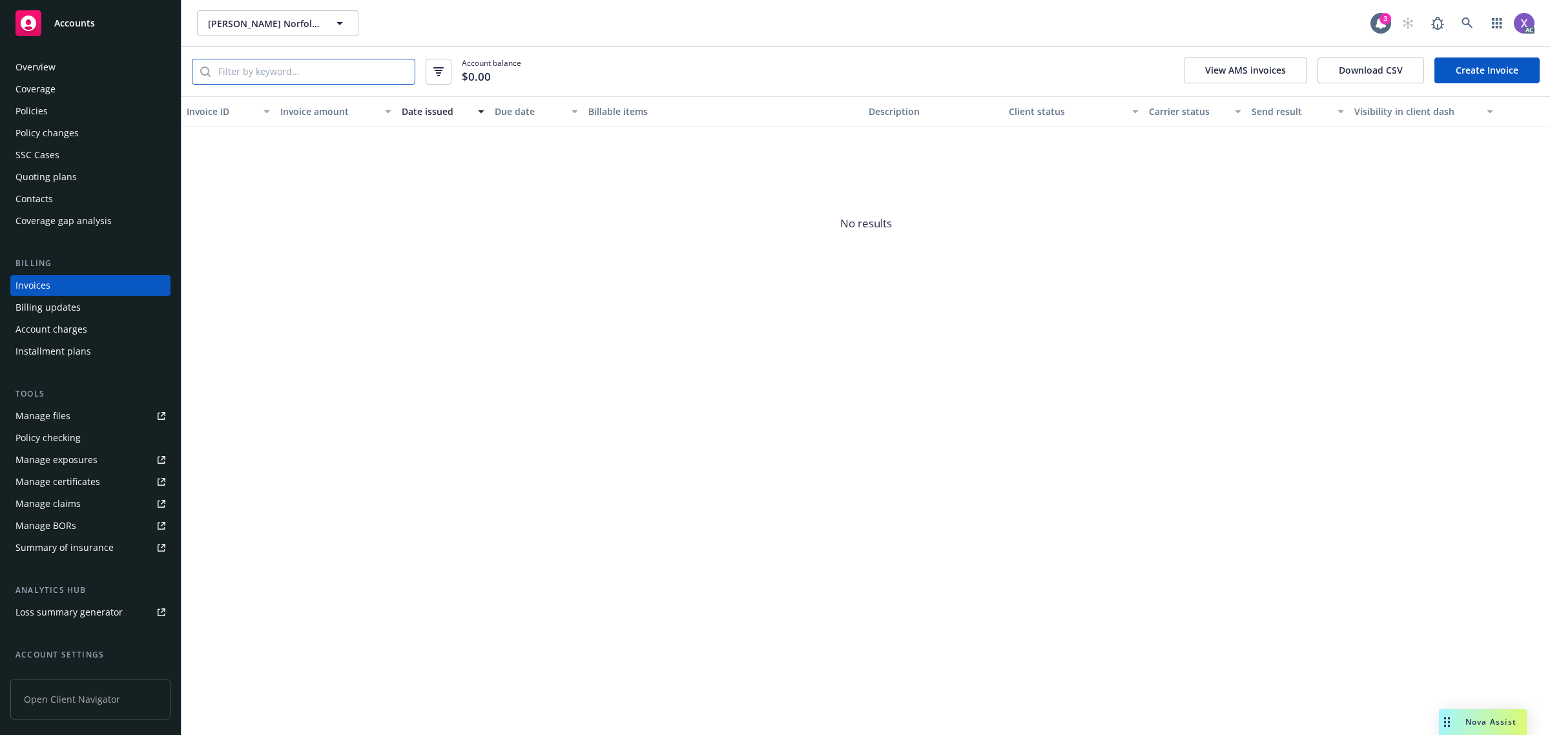
click at [315, 72] on input "search" at bounding box center [312, 71] width 204 height 25
paste input "Q2079"
type input "Q2079"
click at [1464, 23] on icon at bounding box center [1467, 23] width 12 height 12
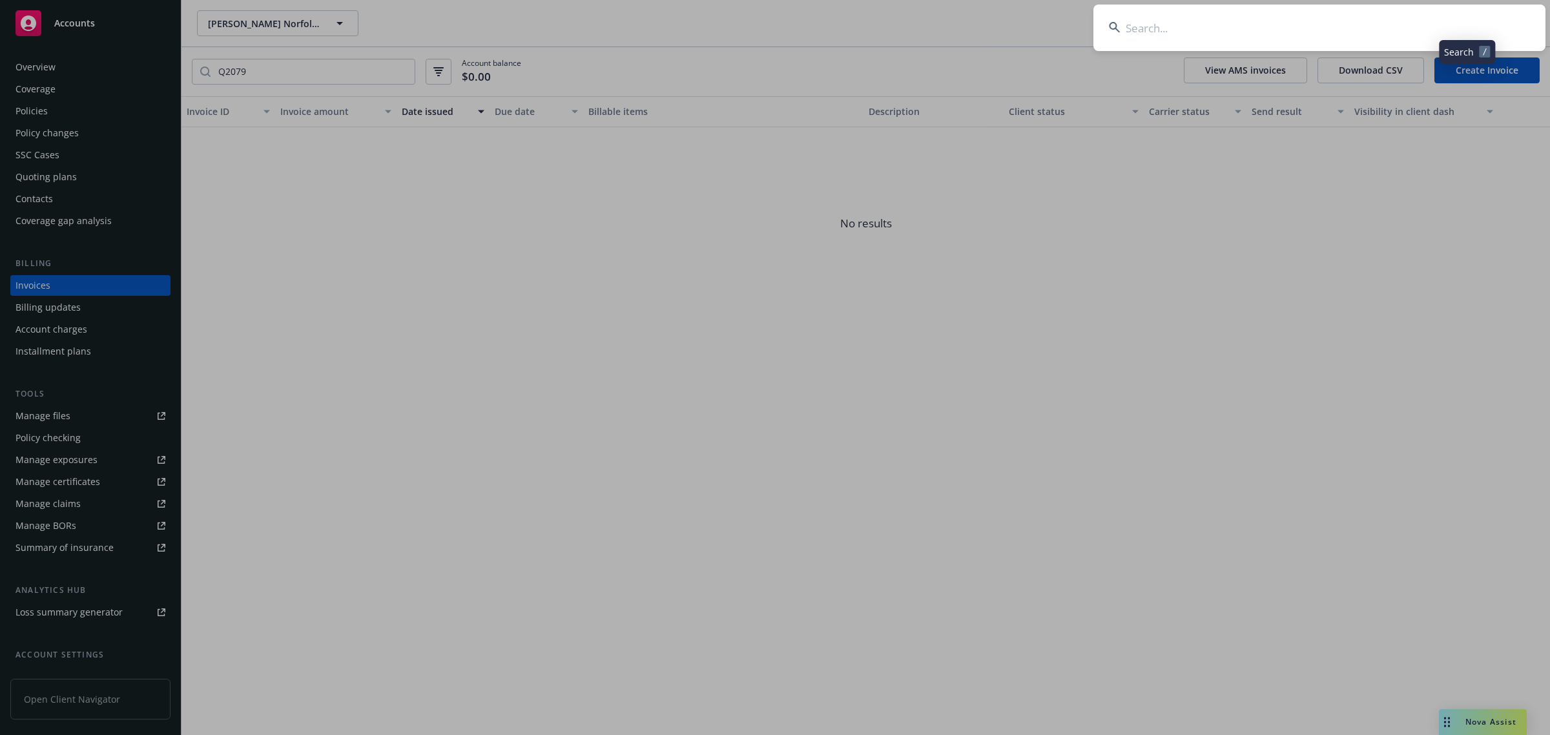
click at [1314, 31] on input at bounding box center [1319, 28] width 452 height 46
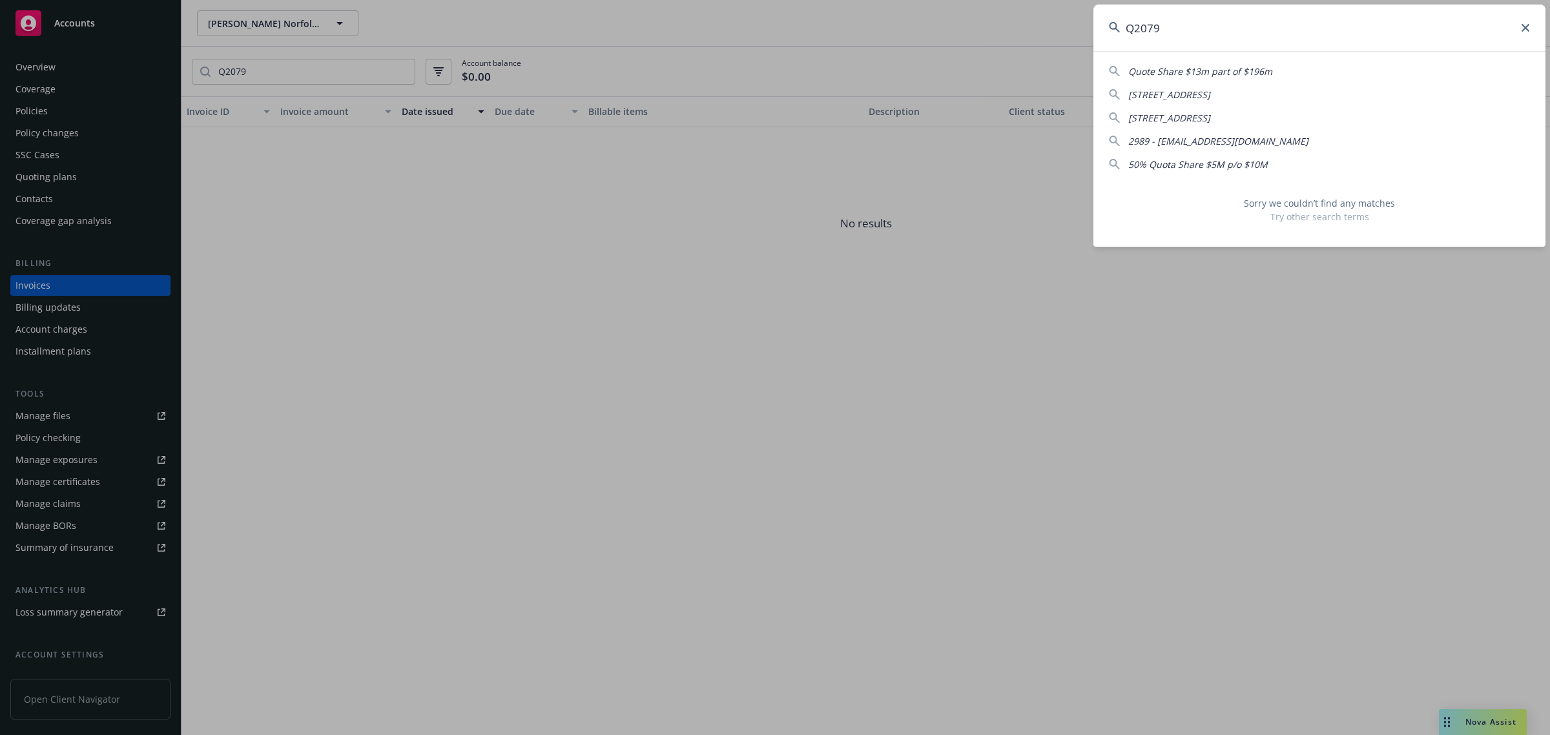
drag, startPoint x: 1174, startPoint y: 34, endPoint x: 1041, endPoint y: 25, distance: 133.3
click at [1041, 25] on div "Q2079 Quote Share $13m part of $196m 10 Quail Meadow Dr [STREET_ADDRESS] 2989 -…" at bounding box center [775, 367] width 1550 height 735
paste input "25000"
type input "Q"
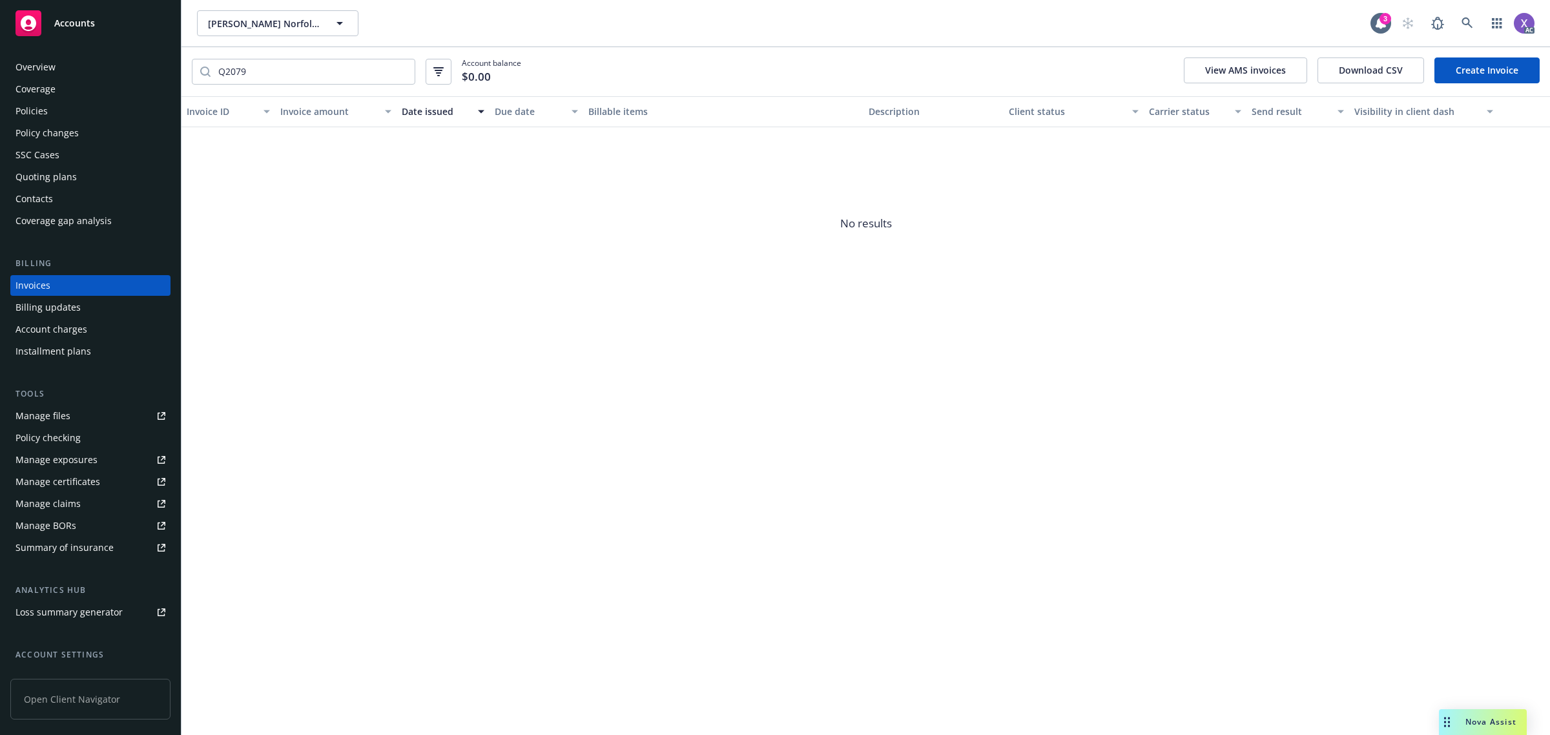
click at [21, 107] on div "Policies" at bounding box center [31, 111] width 32 height 21
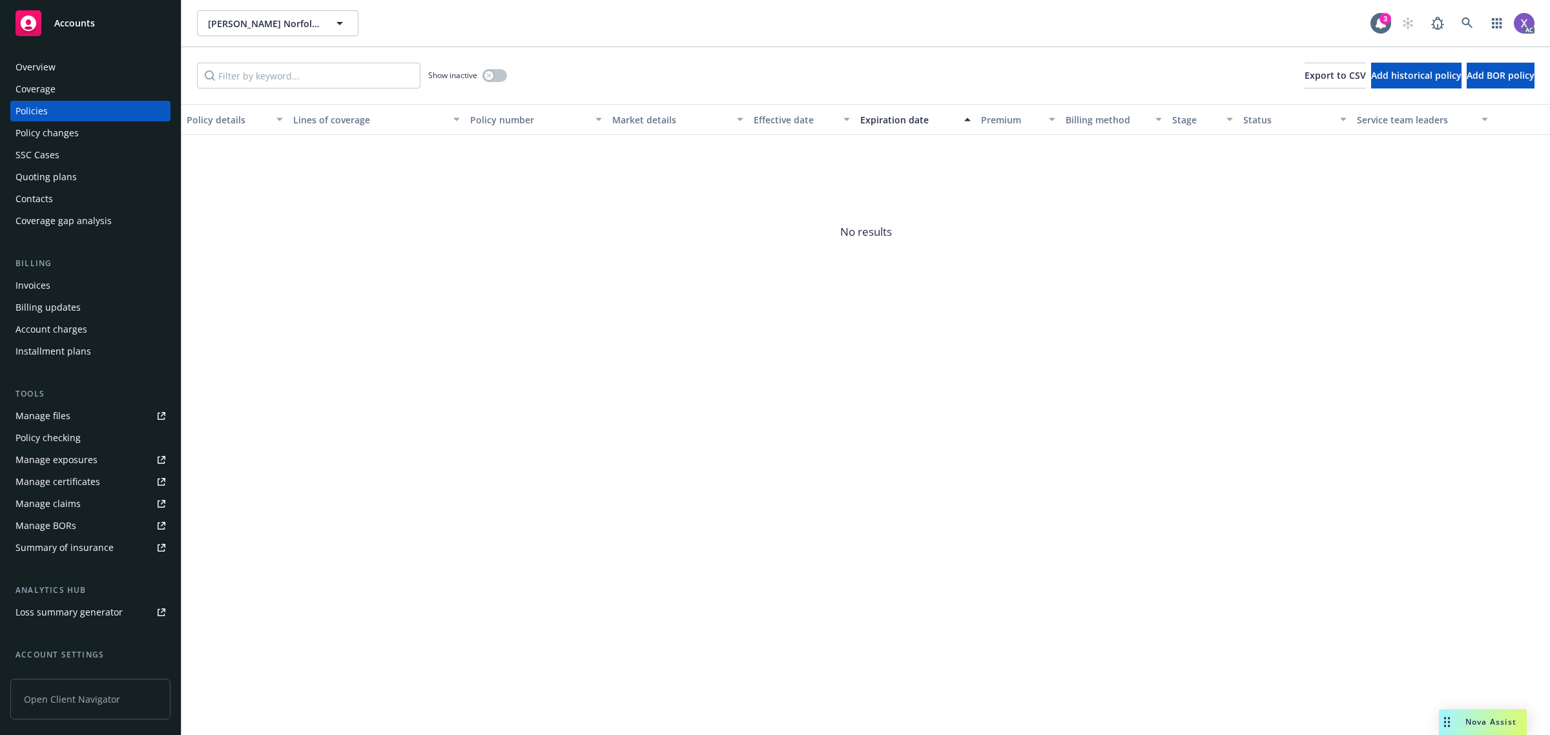
click at [56, 76] on div "Overview" at bounding box center [90, 67] width 150 height 21
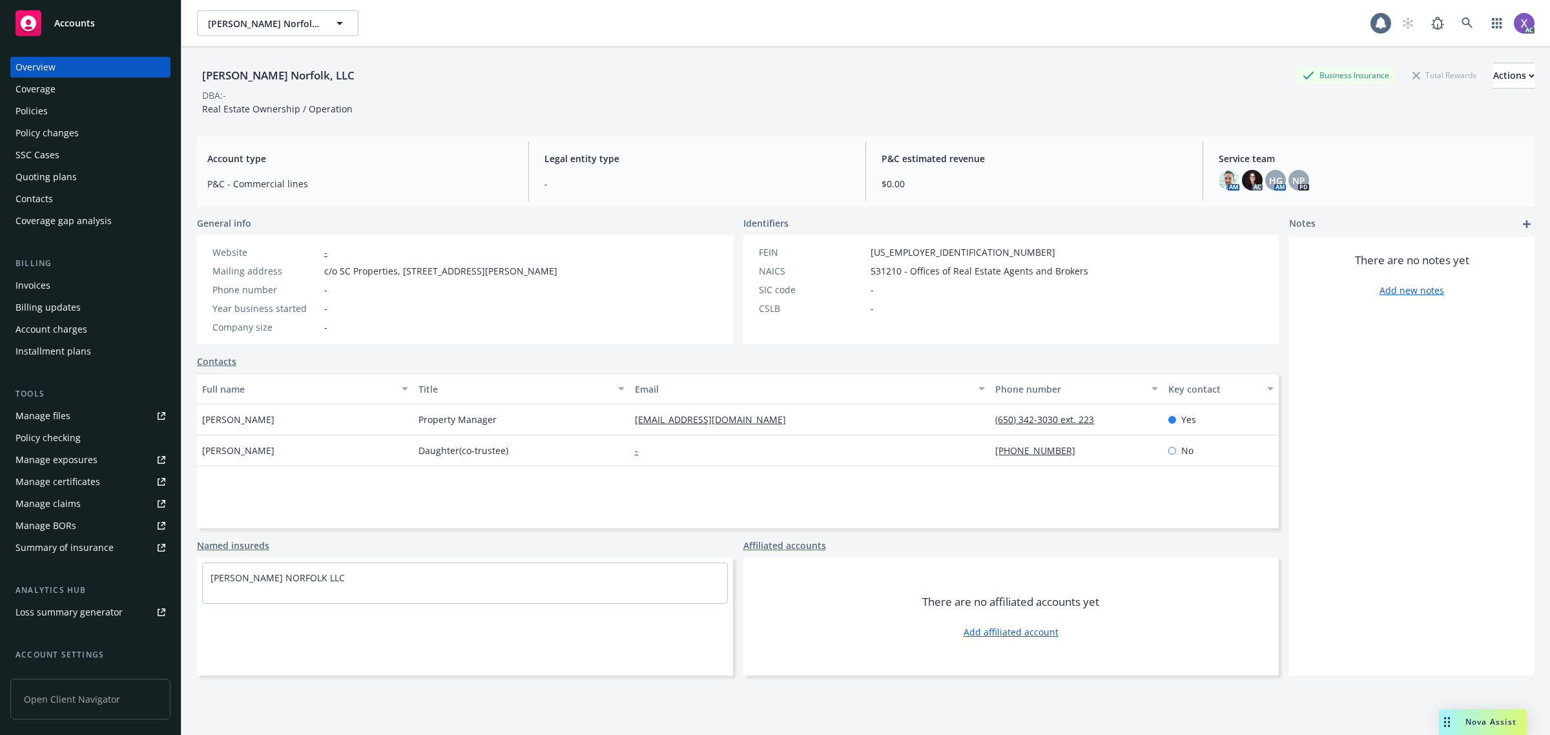
click at [53, 70] on div "Overview" at bounding box center [35, 67] width 40 height 21
click at [66, 412] on div "Manage files" at bounding box center [42, 415] width 55 height 21
click at [42, 108] on div "Policies" at bounding box center [31, 111] width 32 height 21
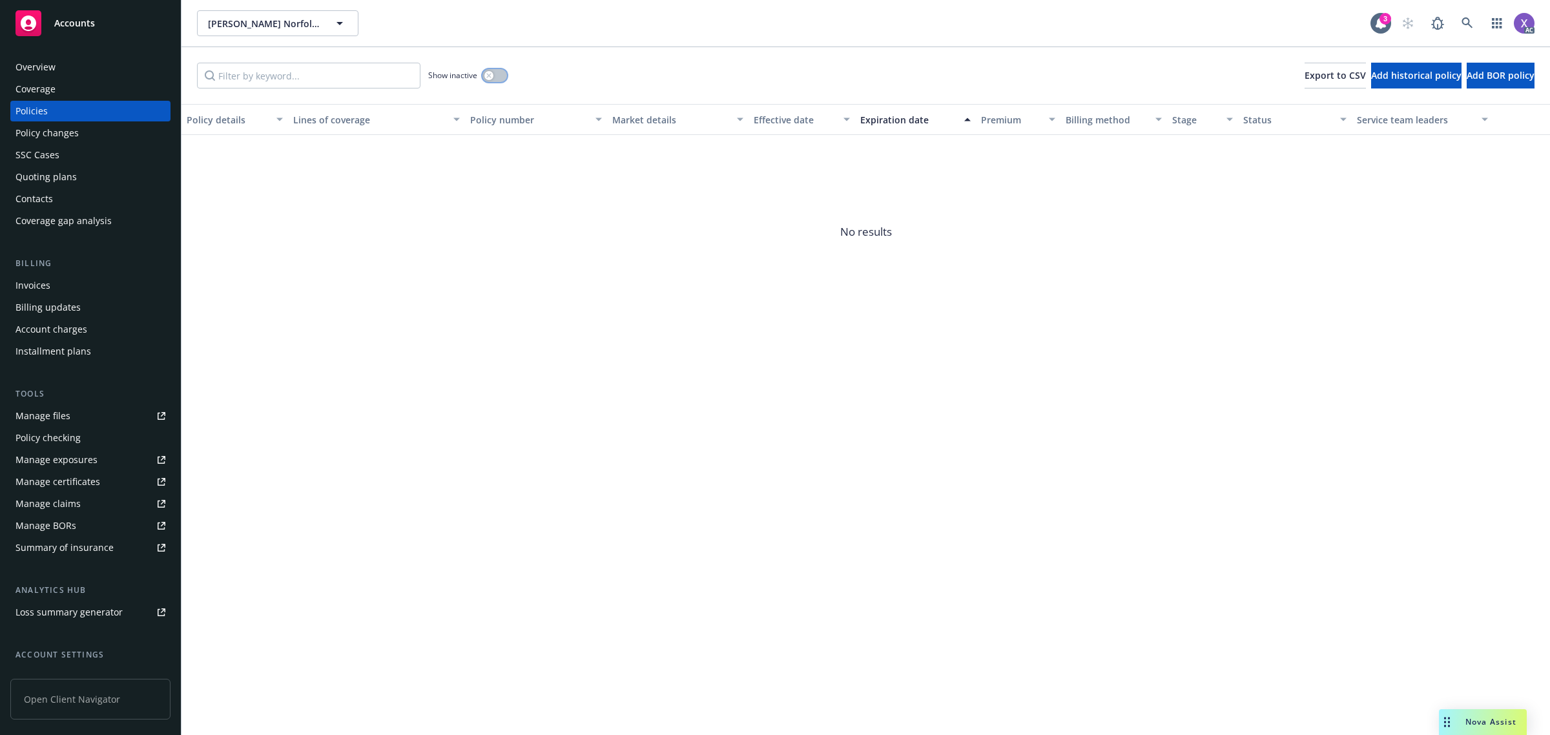
click at [498, 71] on button "button" at bounding box center [494, 75] width 25 height 13
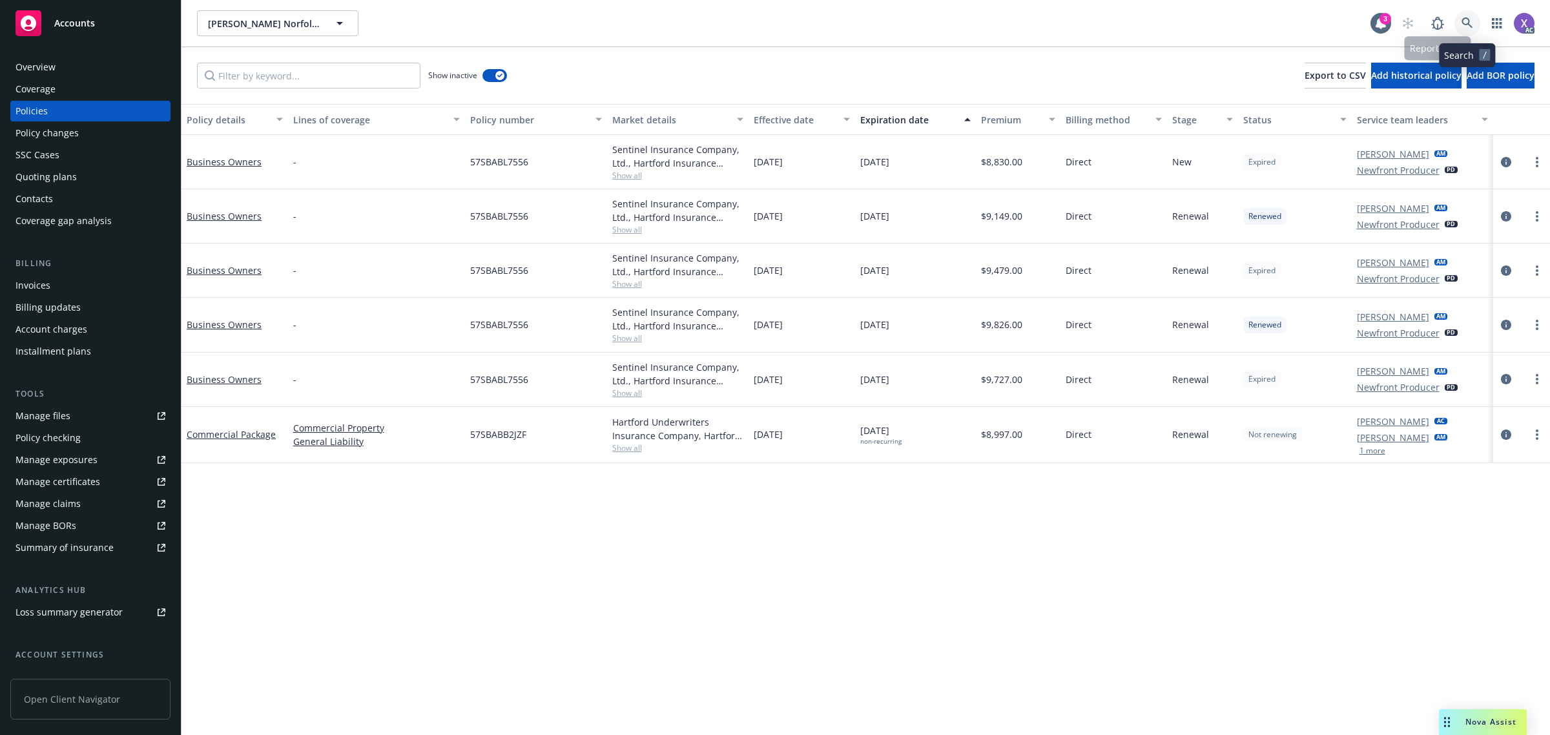
click at [1457, 17] on link at bounding box center [1467, 23] width 26 height 26
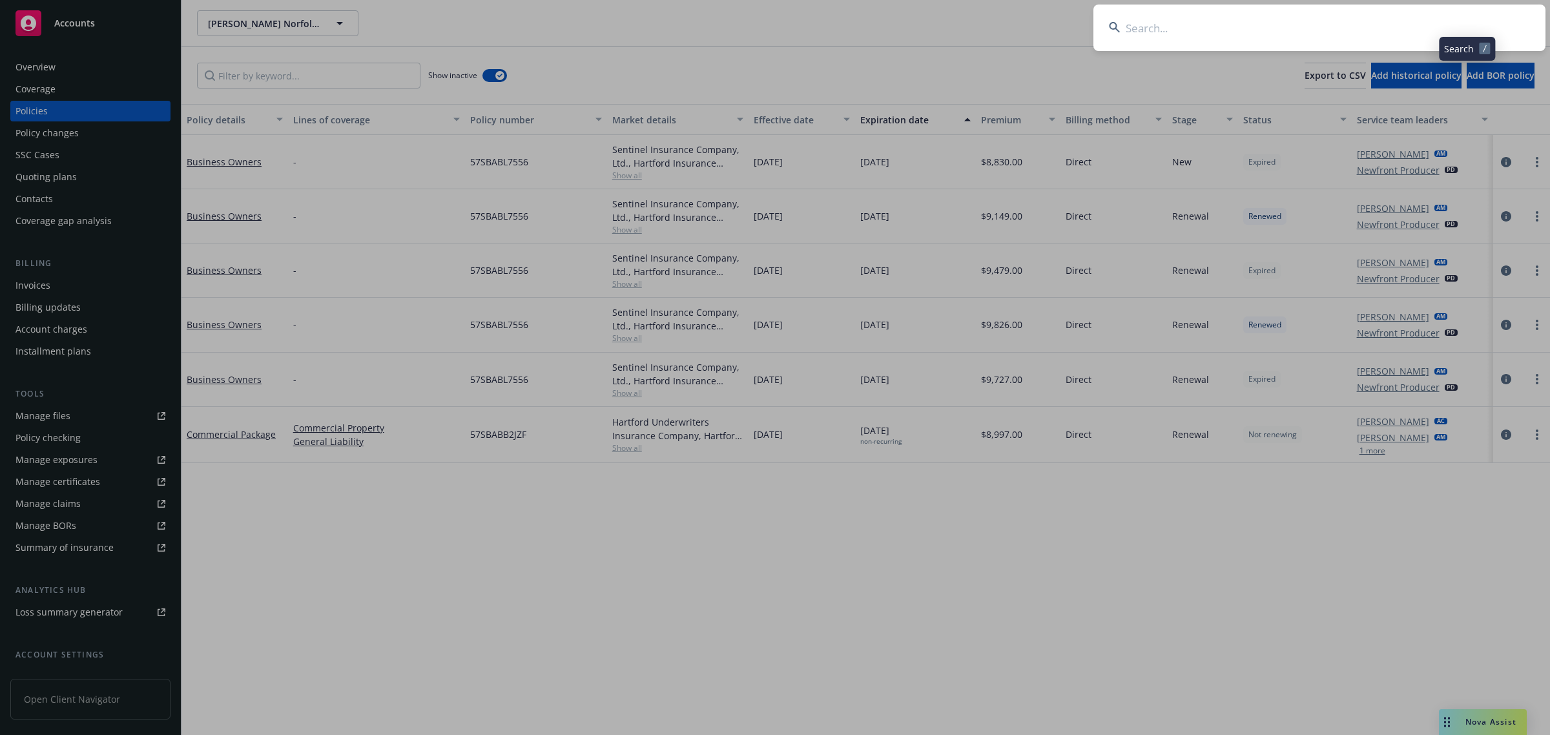
type input "Q207925000"
click at [1334, 26] on input "Q207925000" at bounding box center [1319, 28] width 452 height 46
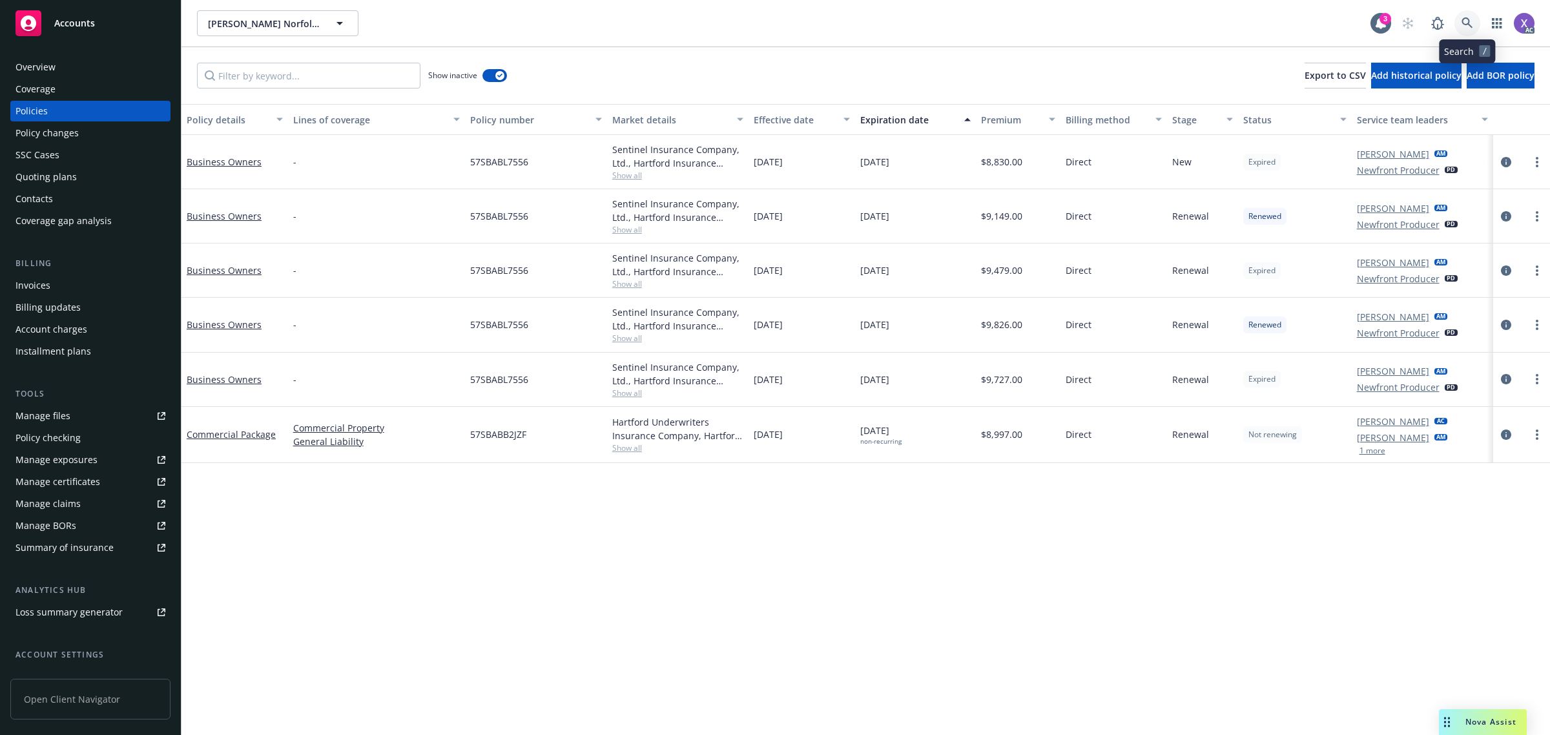
click at [1469, 23] on icon at bounding box center [1467, 23] width 12 height 12
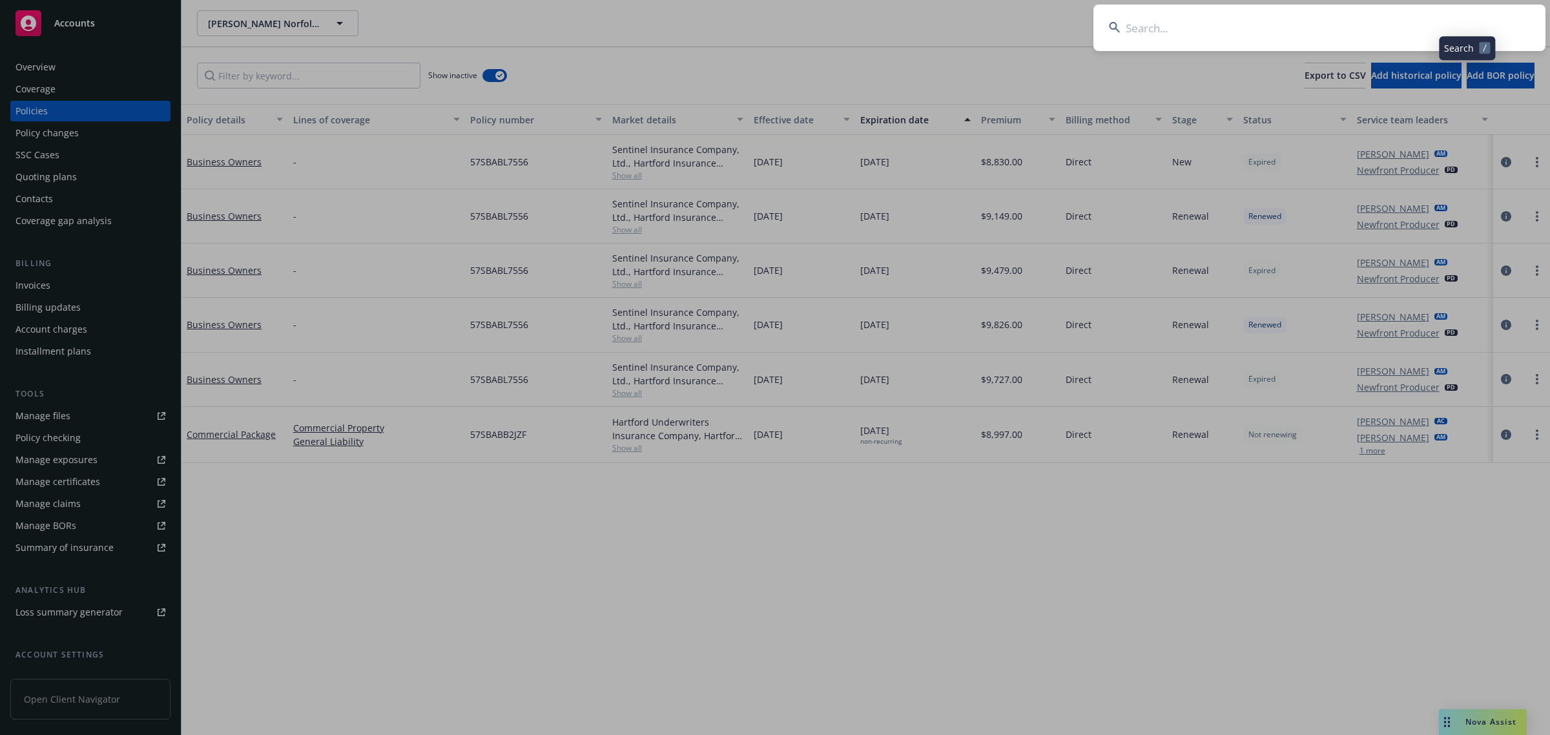
click at [1264, 33] on input at bounding box center [1319, 28] width 452 height 46
type input "Virsec Systems"
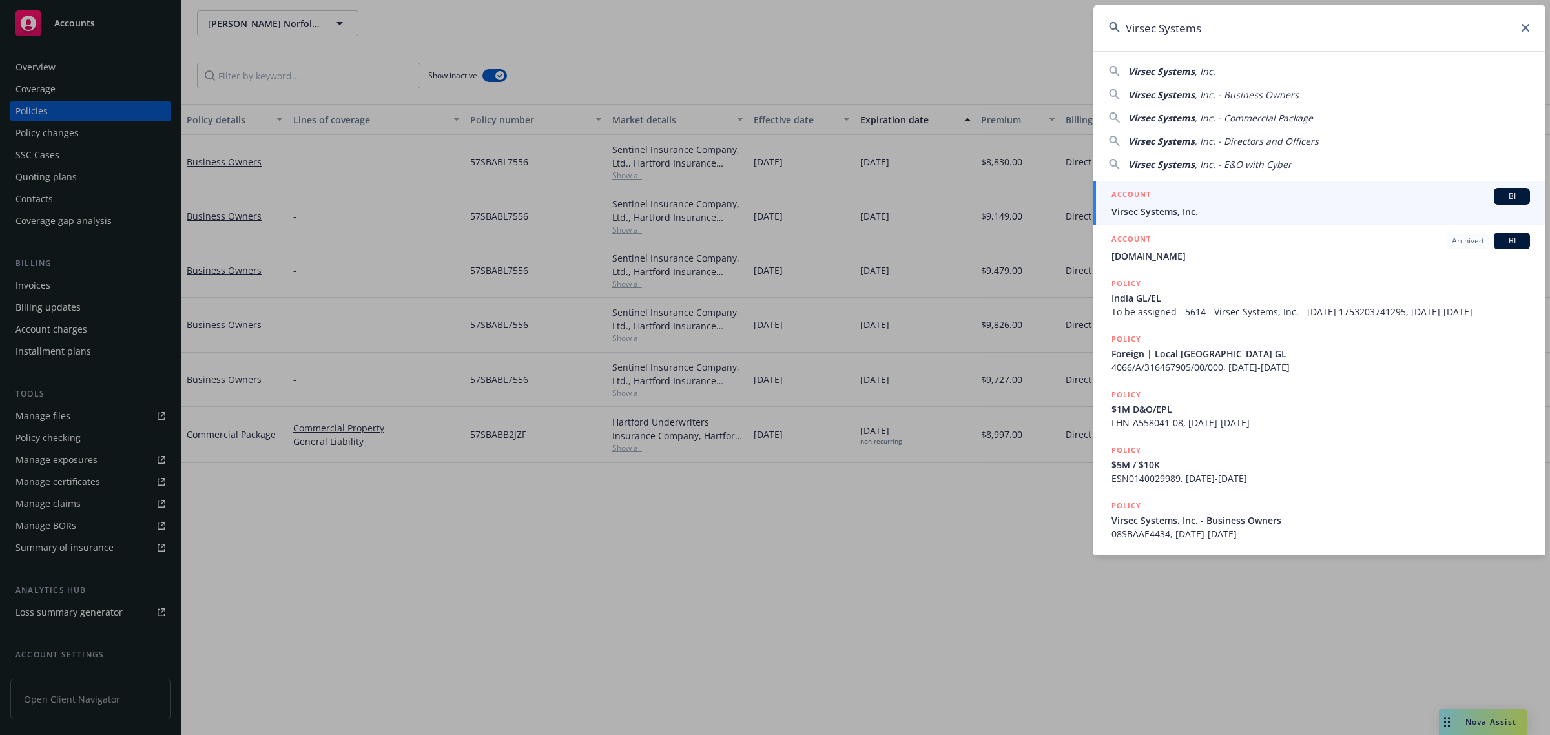
click at [1160, 210] on span "Virsec Systems, Inc." at bounding box center [1320, 212] width 418 height 14
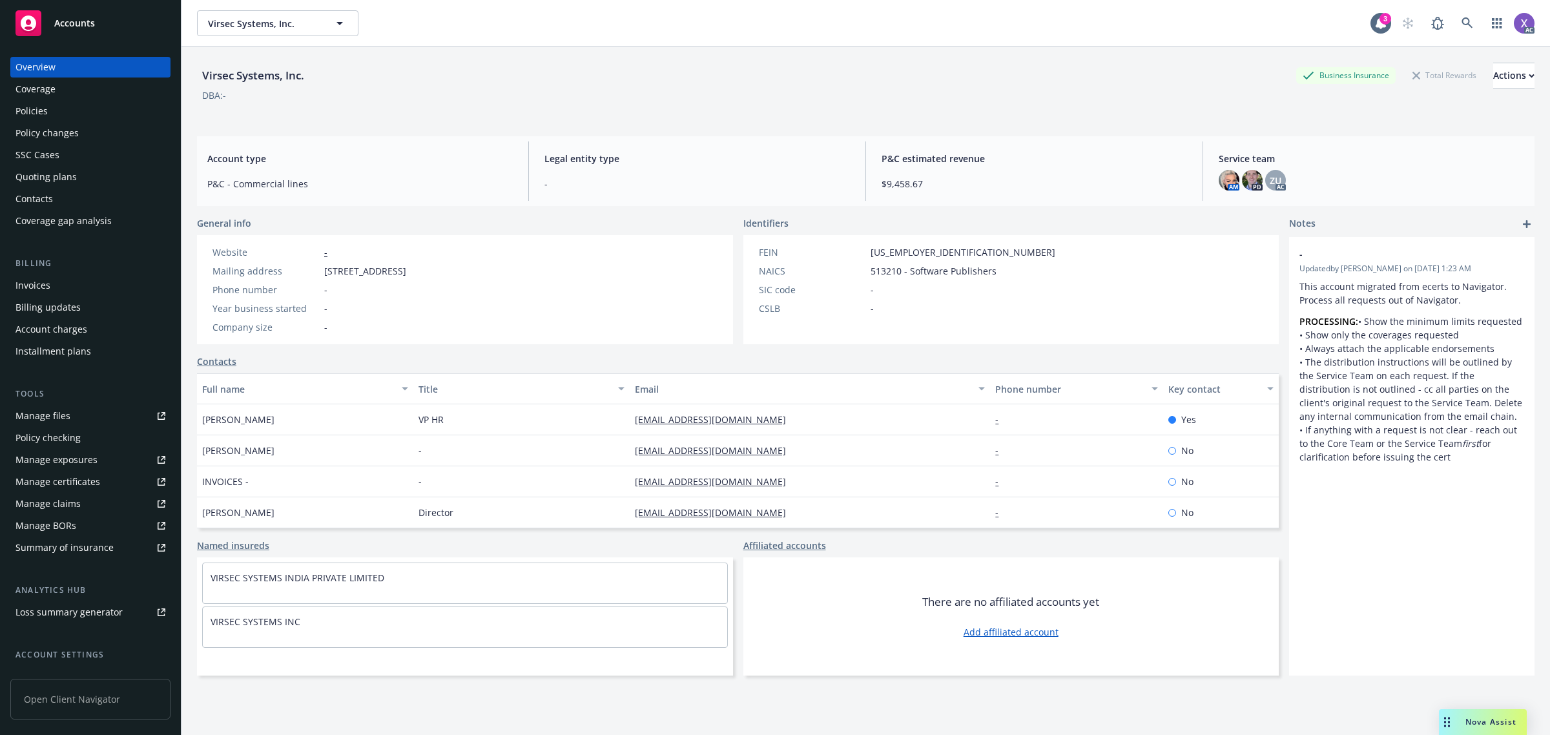
click at [39, 289] on div "Invoices" at bounding box center [32, 285] width 35 height 21
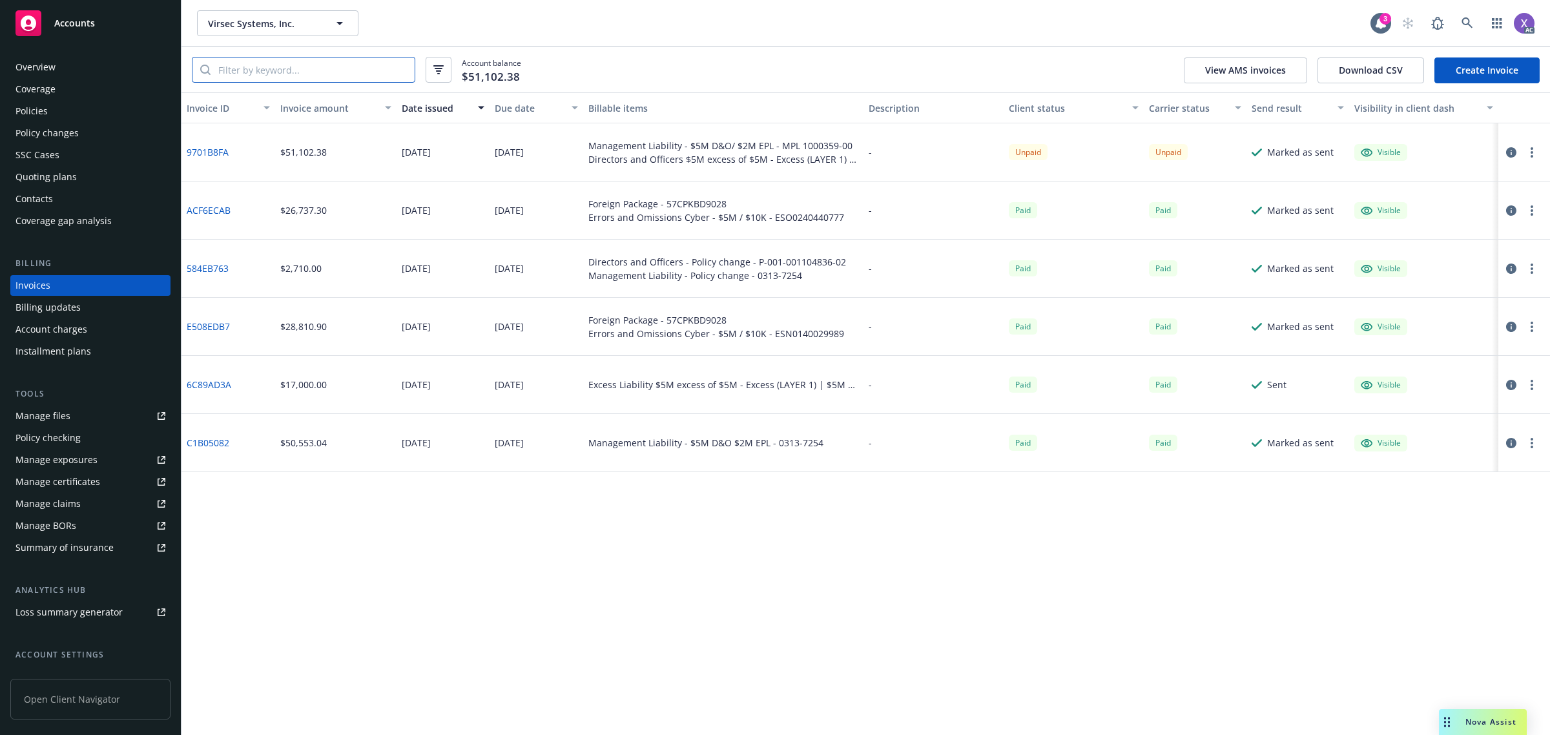
click at [327, 70] on input "search" at bounding box center [312, 69] width 204 height 25
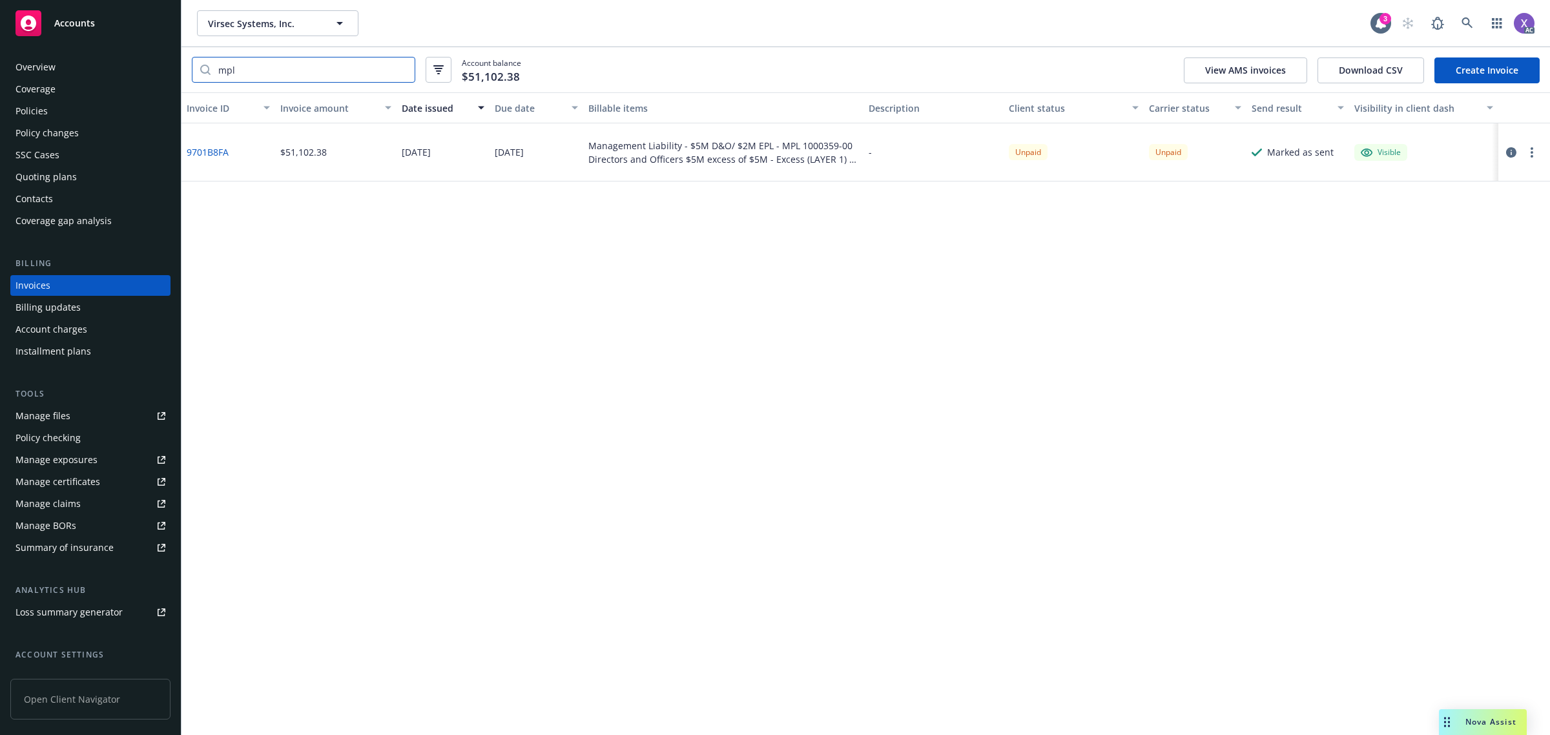
type input "mpl"
click at [36, 110] on div "Policies" at bounding box center [31, 111] width 32 height 21
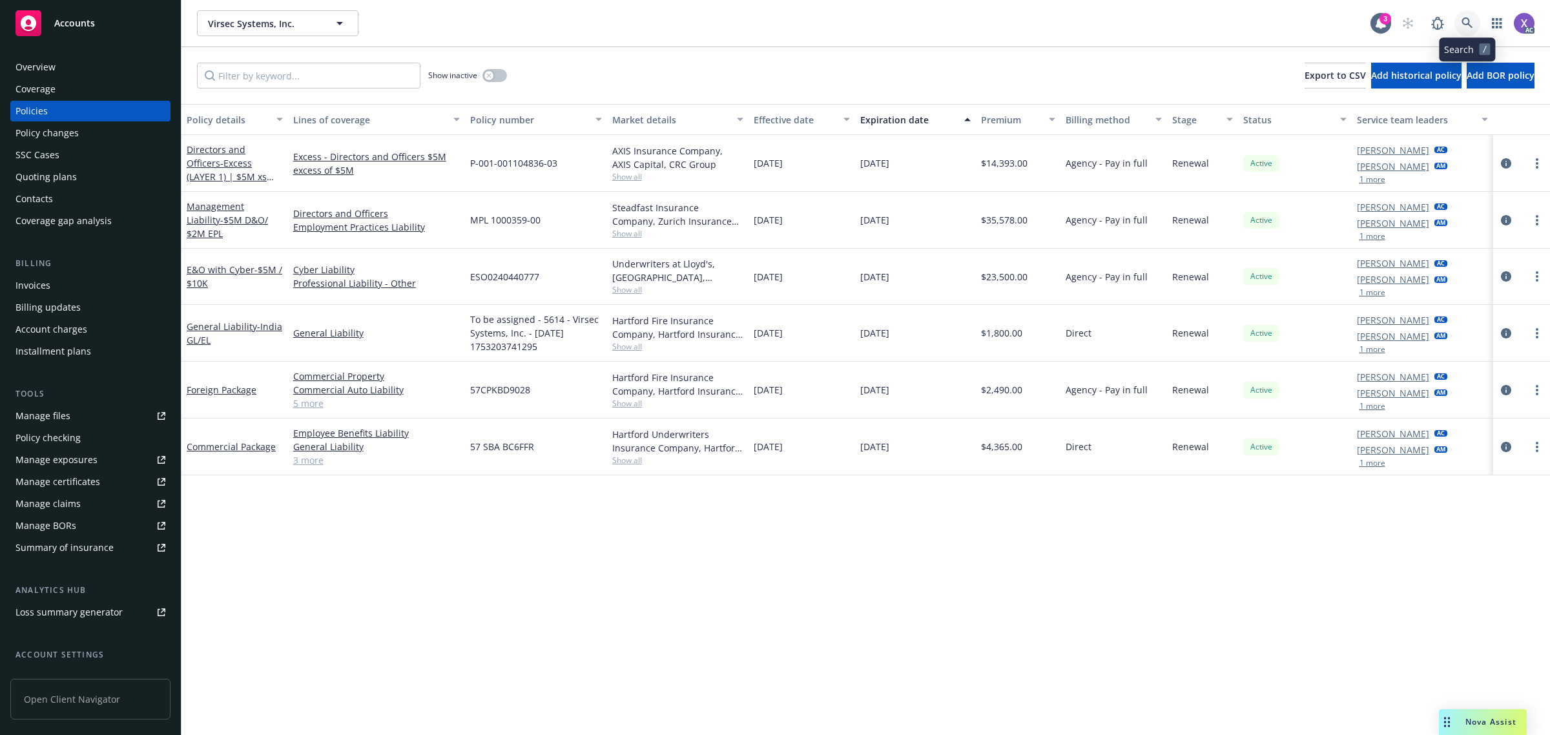
click at [1467, 19] on icon at bounding box center [1467, 23] width 12 height 12
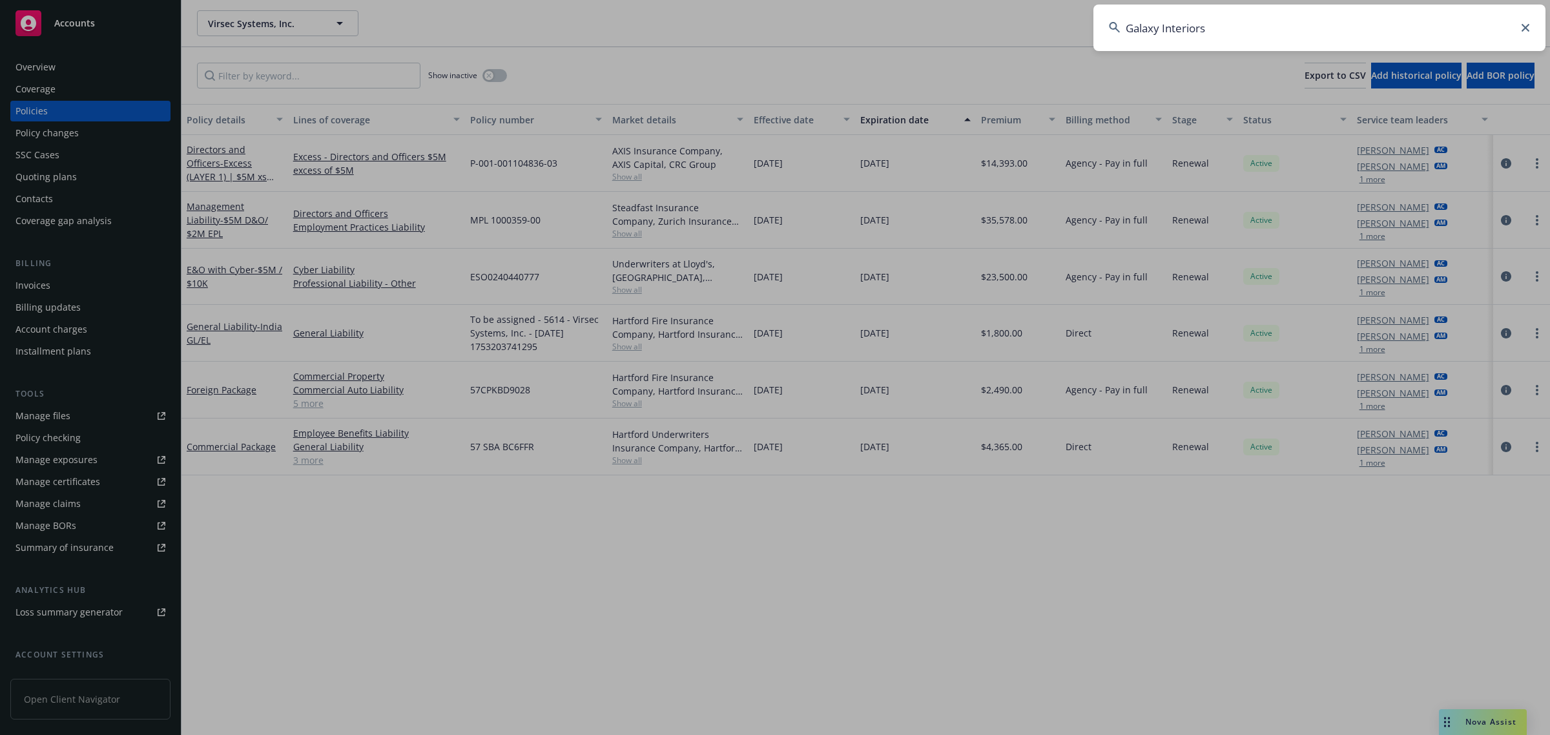
click at [1244, 39] on input "Galaxy Interiors" at bounding box center [1319, 28] width 452 height 46
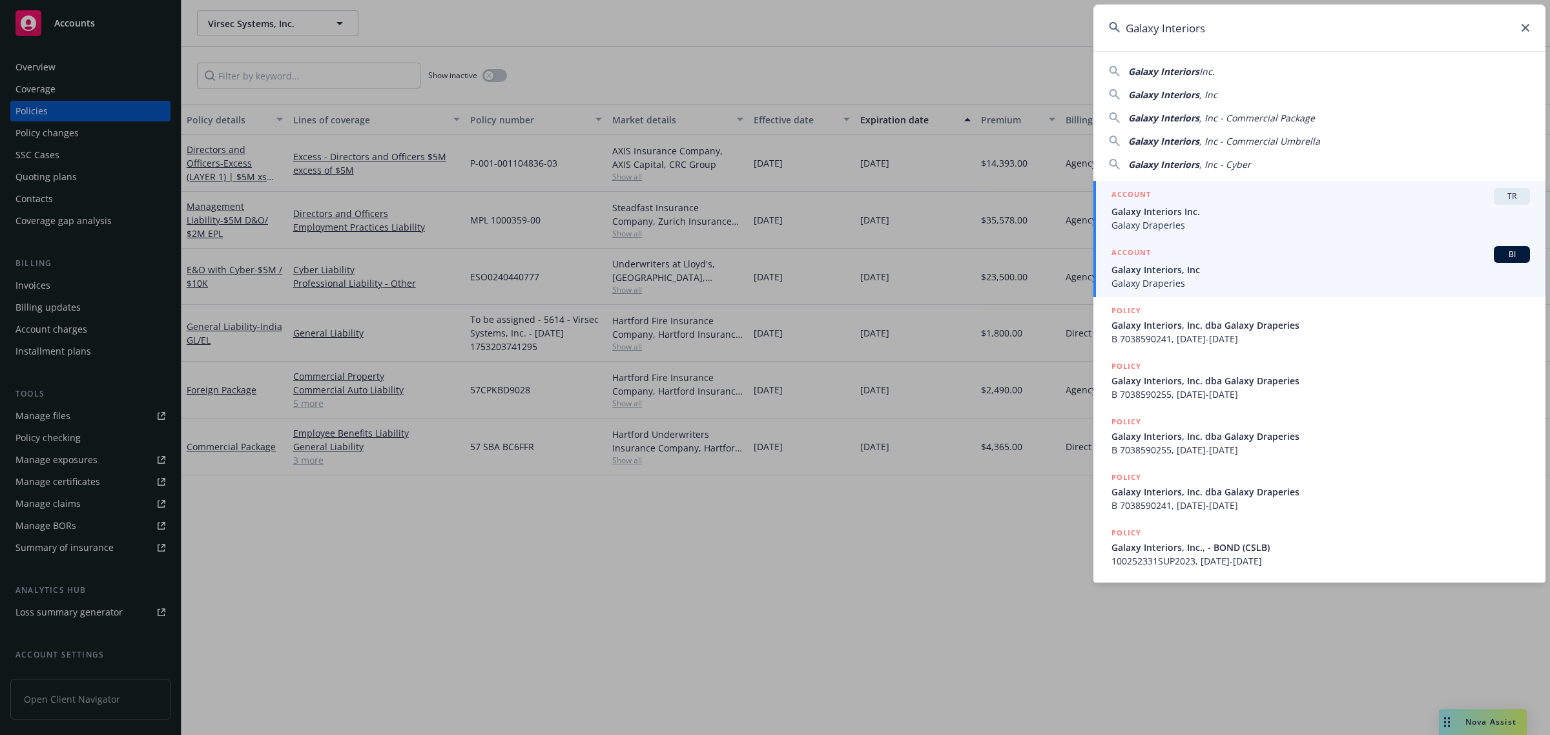
type input "Galaxy Interiors"
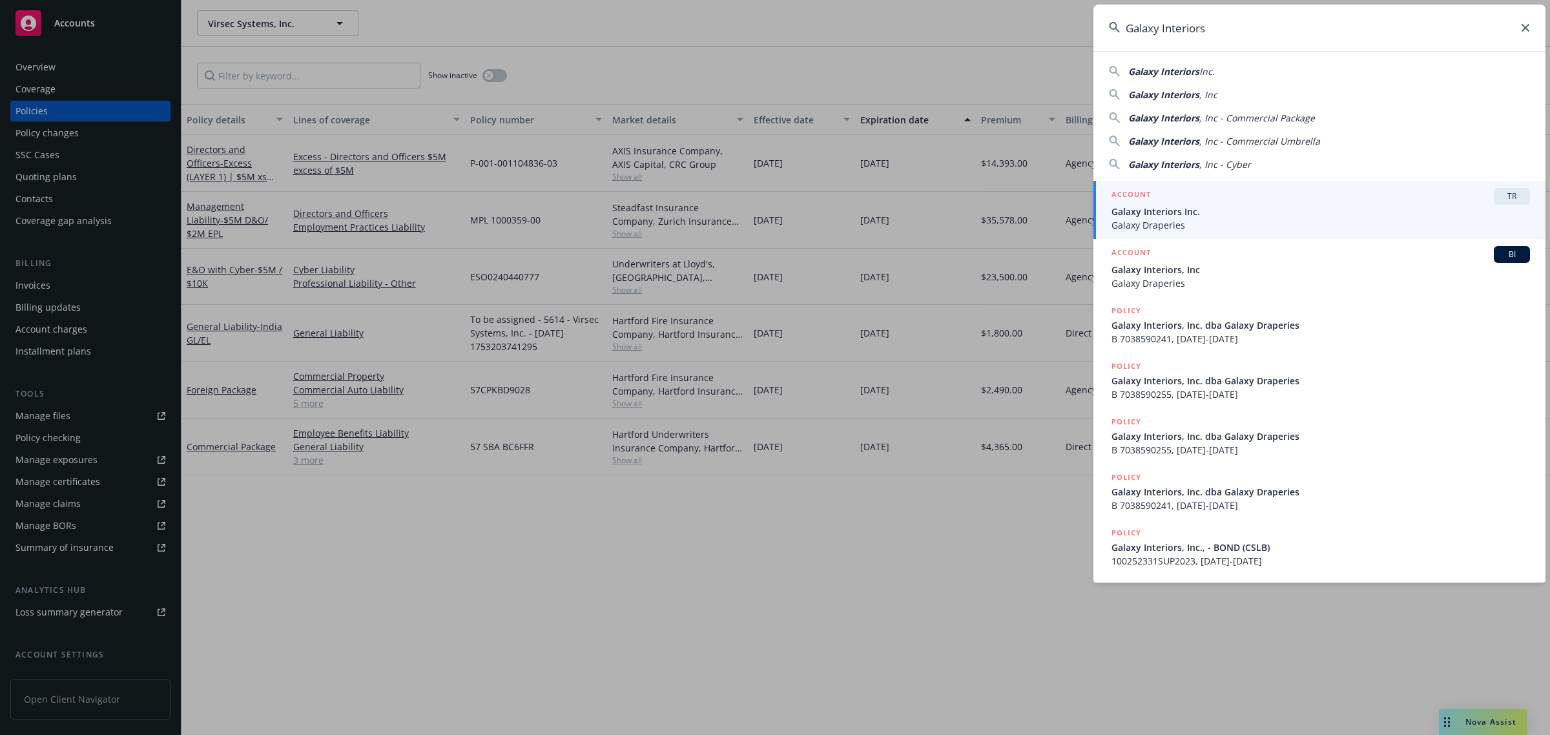
drag, startPoint x: 1182, startPoint y: 267, endPoint x: 1162, endPoint y: 257, distance: 21.7
click at [1182, 267] on span "Galaxy Interiors, Inc" at bounding box center [1320, 270] width 418 height 14
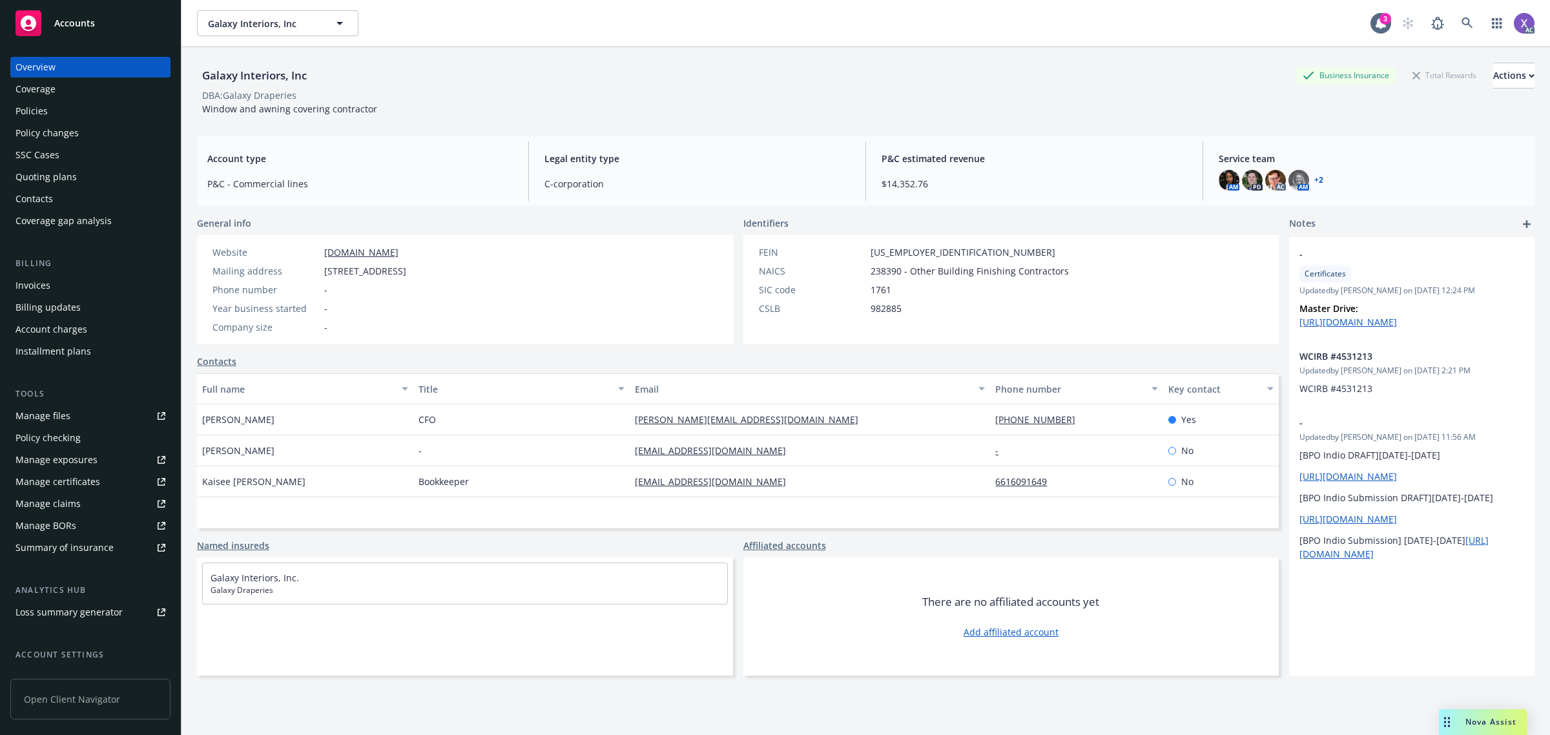
click at [43, 105] on div "Policies" at bounding box center [31, 111] width 32 height 21
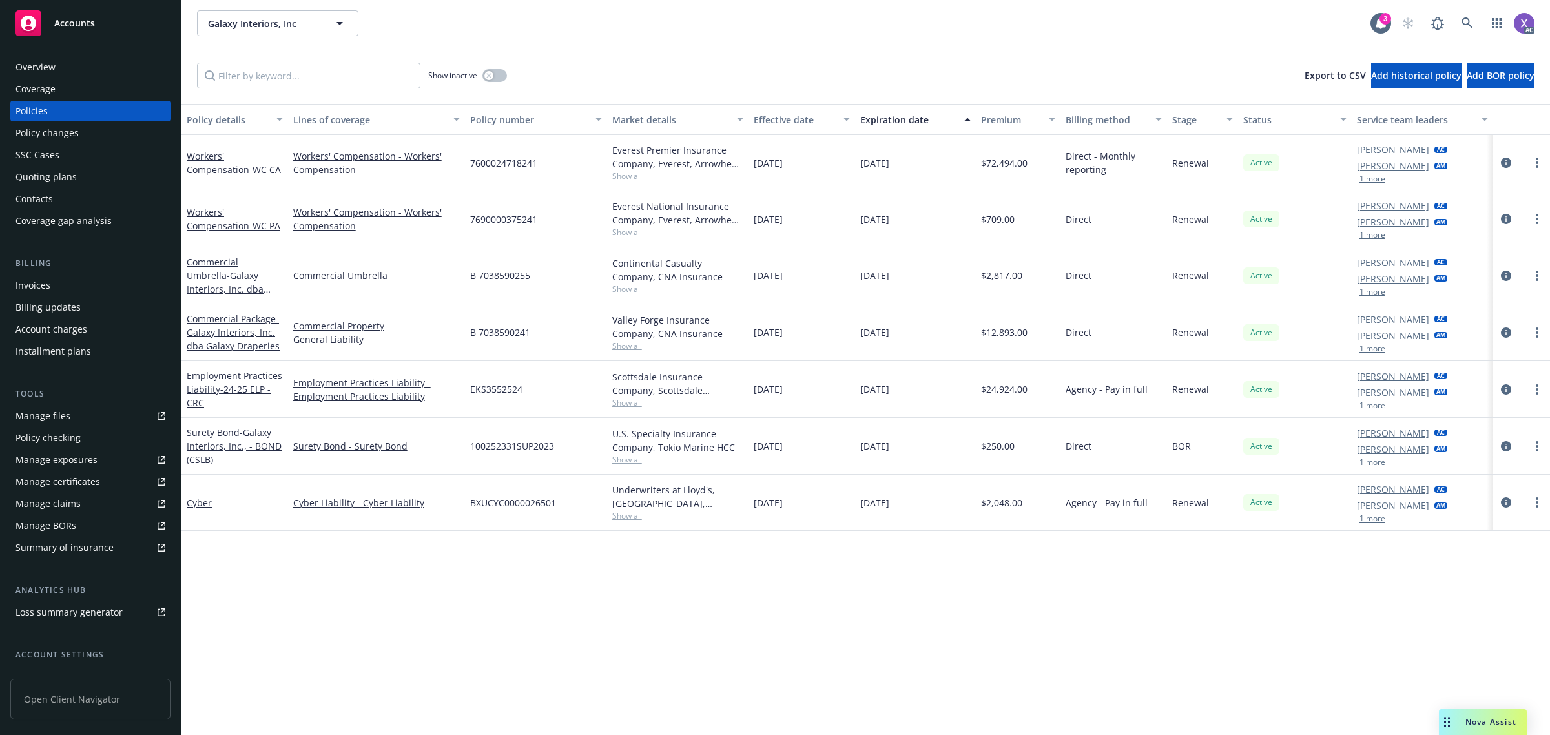
click at [36, 289] on div "Invoices" at bounding box center [32, 285] width 35 height 21
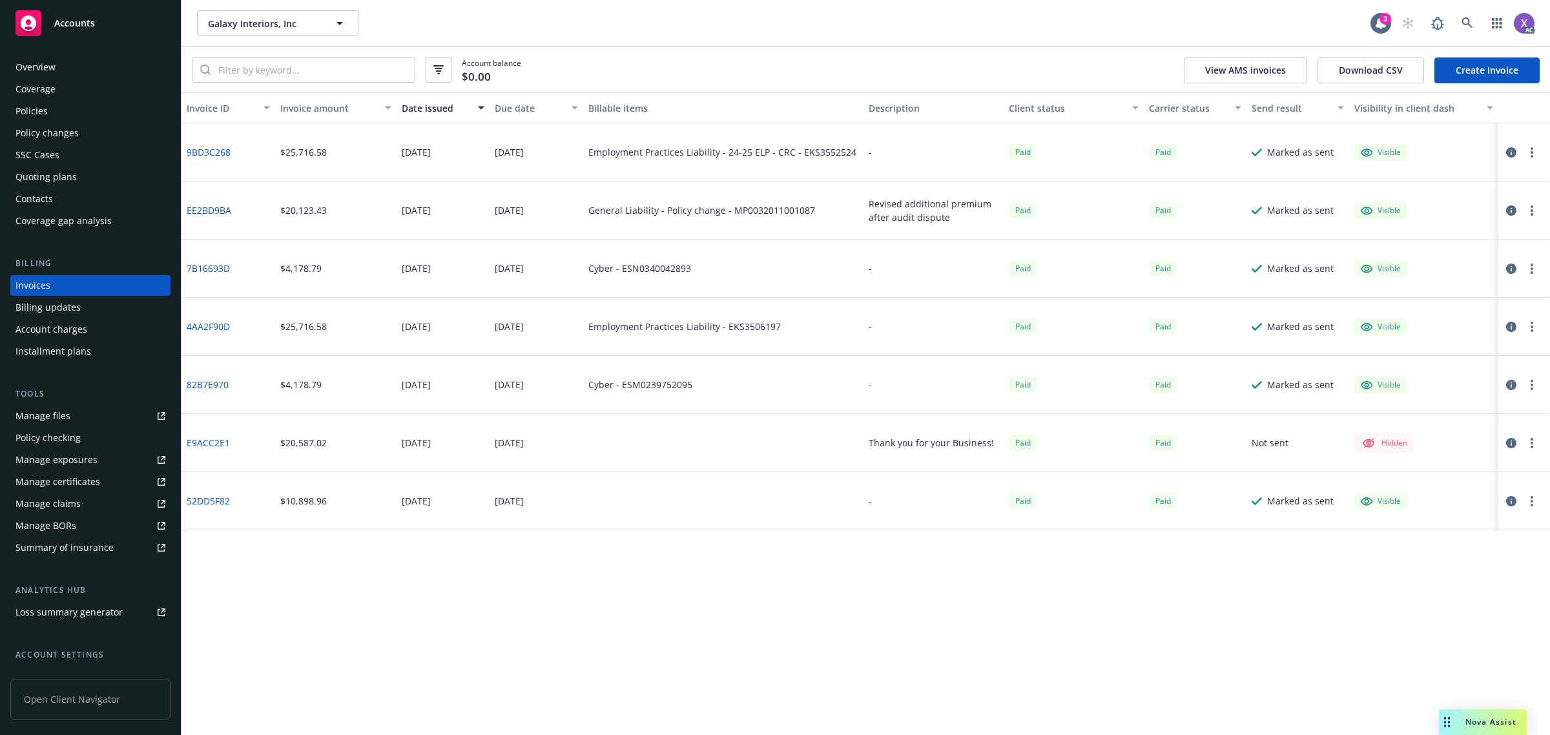
click at [31, 107] on div "Policies" at bounding box center [31, 111] width 32 height 21
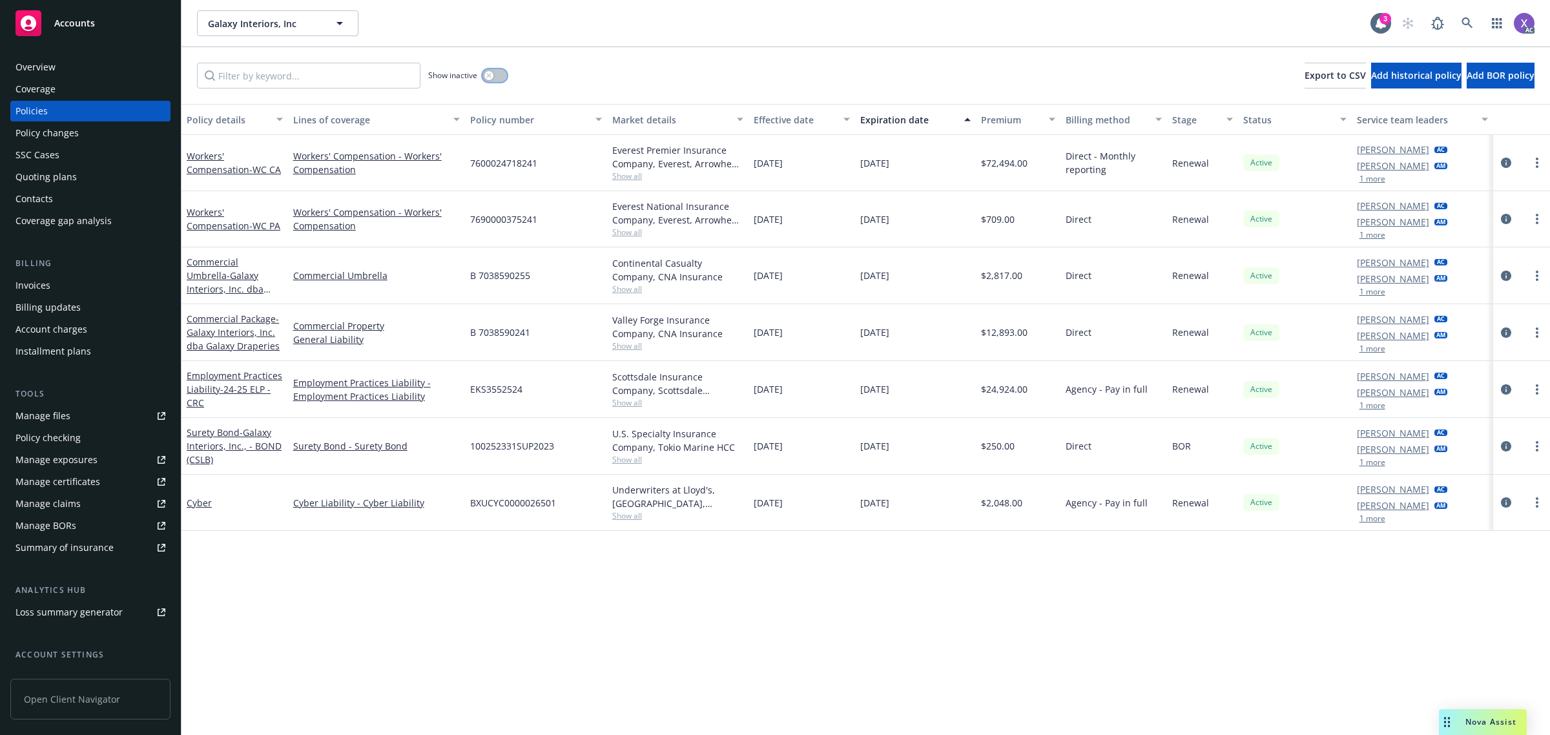
click at [499, 76] on button "button" at bounding box center [494, 75] width 25 height 13
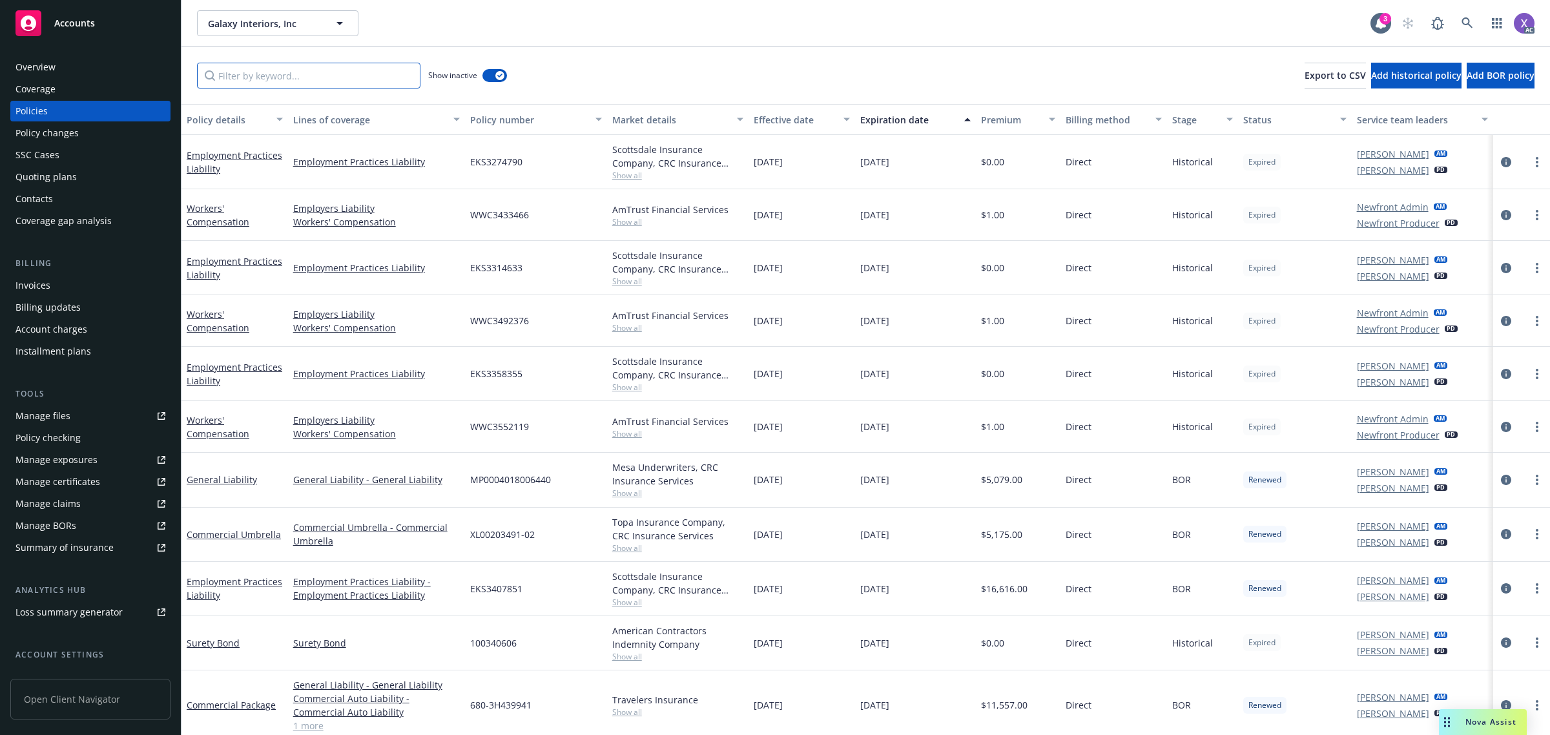
click at [291, 77] on input "Filter by keyword..." at bounding box center [308, 76] width 223 height 26
paste input "Galaxy Interiors"
type input "Galaxy Interiors"
drag, startPoint x: 291, startPoint y: 77, endPoint x: 194, endPoint y: 81, distance: 96.3
click at [194, 81] on div "Galaxy Interiors Show inactive Export to CSV Add historical policy Add BOR poli…" at bounding box center [865, 75] width 1368 height 57
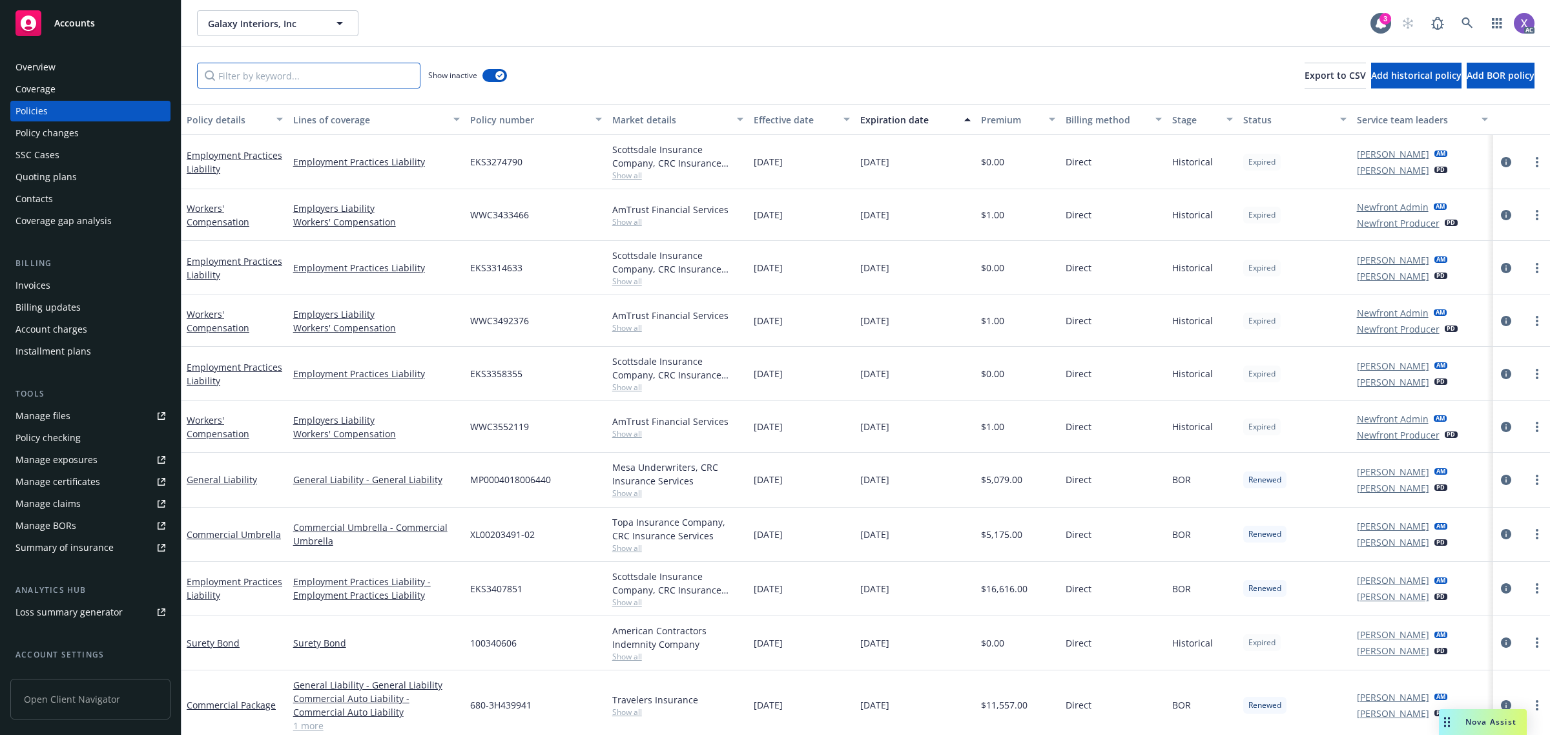
click at [337, 72] on input "Filter by keyword..." at bounding box center [308, 76] width 223 height 26
paste input "BXUCY"
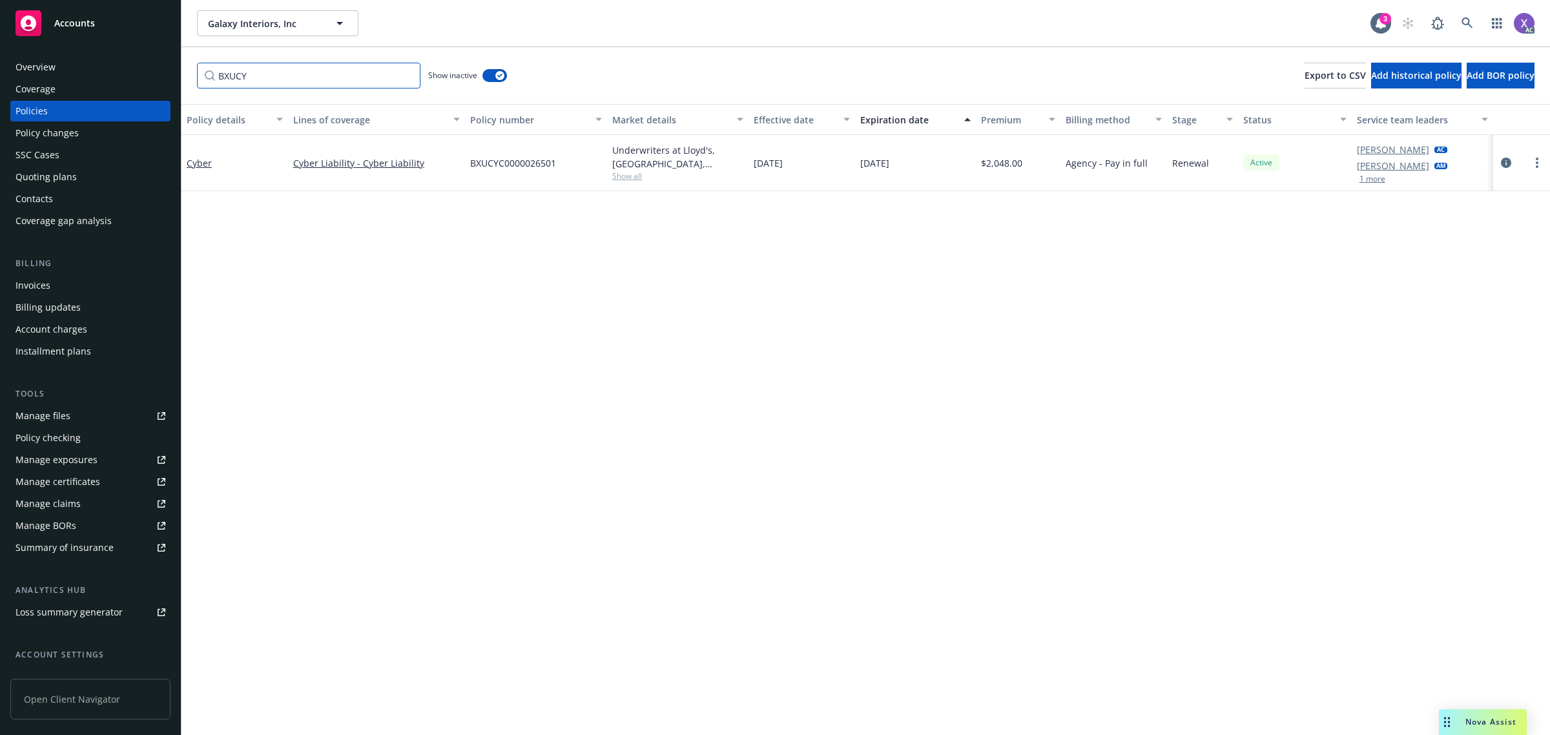
type input "BXUCY"
click at [48, 285] on div "Invoices" at bounding box center [32, 285] width 35 height 21
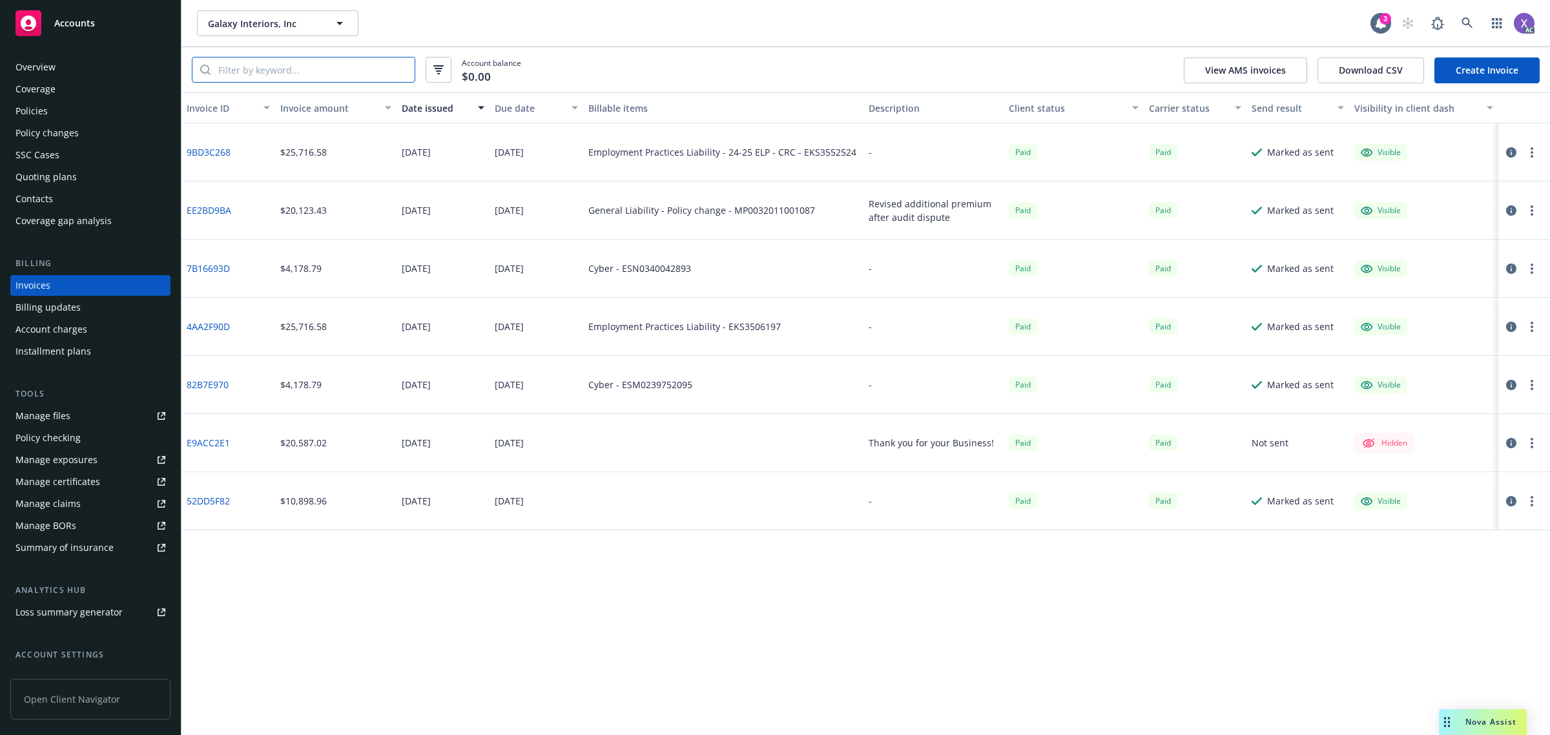
click at [281, 72] on input "search" at bounding box center [312, 69] width 204 height 25
paste input "BXUCY"
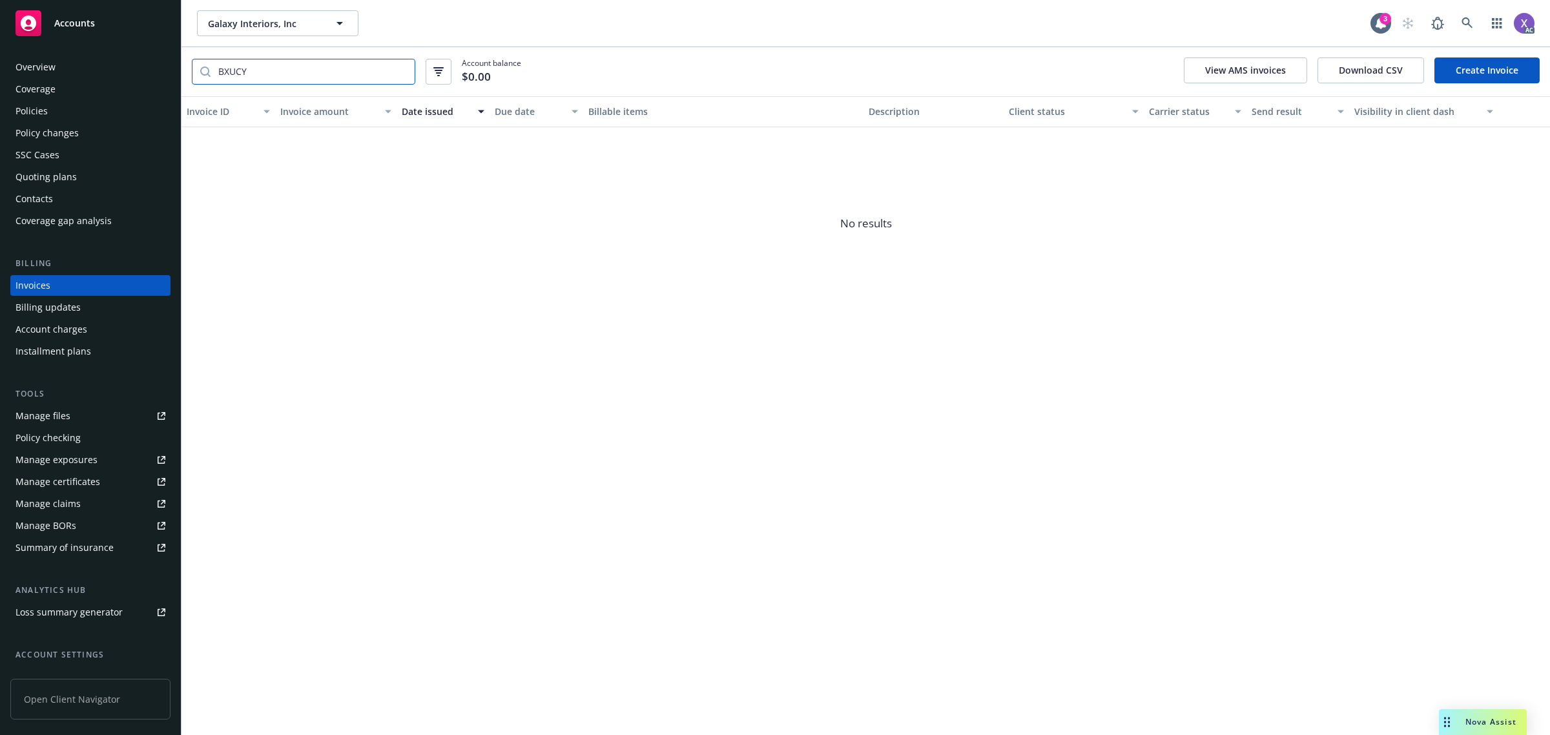
type input "BXUCY"
